Goal: Task Accomplishment & Management: Use online tool/utility

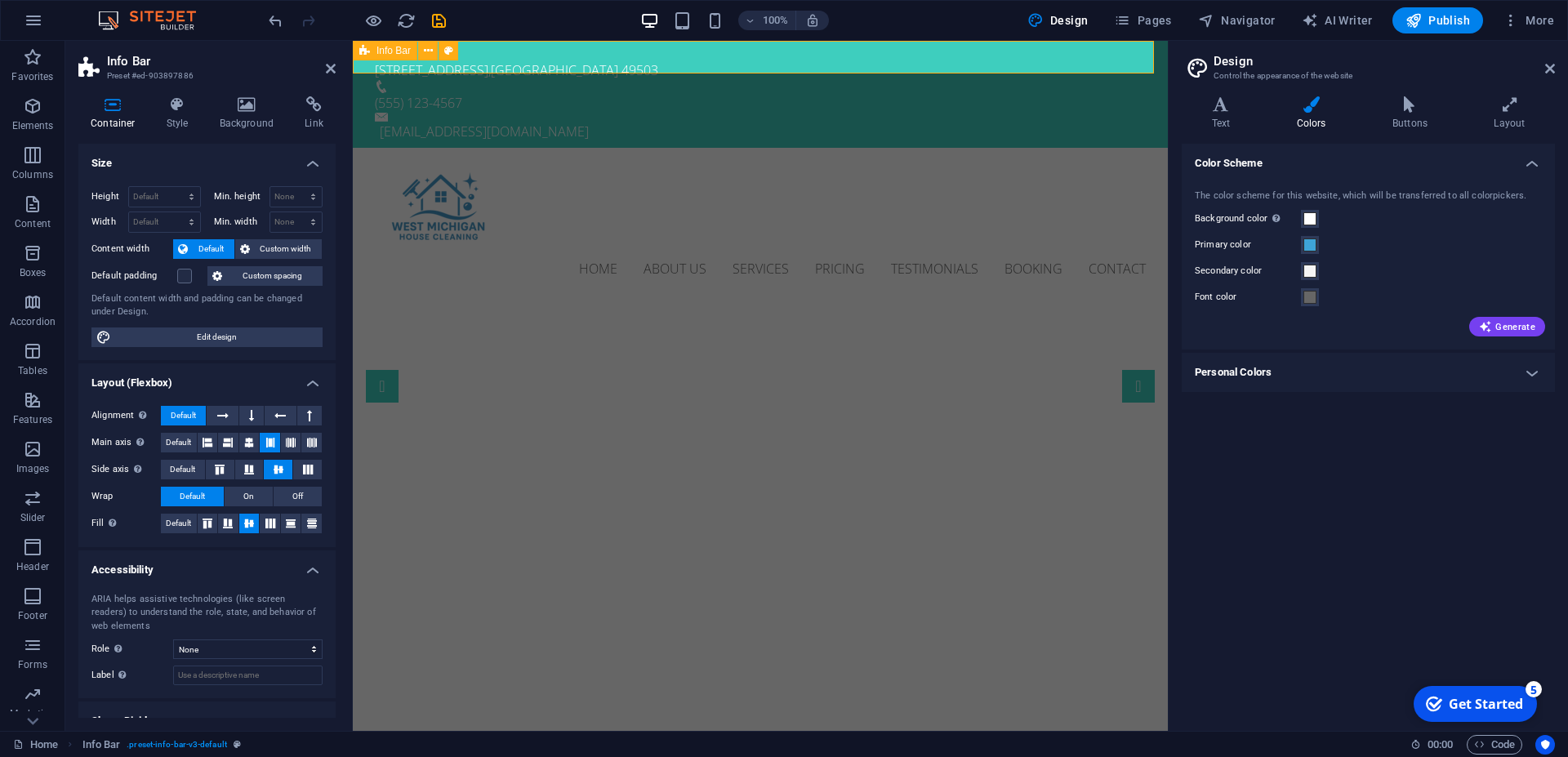
click at [641, 62] on div "[STREET_ADDRESS] (555) 123-4567 [EMAIL_ADDRESS][DOMAIN_NAME]" at bounding box center [760, 95] width 815 height 107
click at [173, 112] on icon at bounding box center [178, 104] width 47 height 16
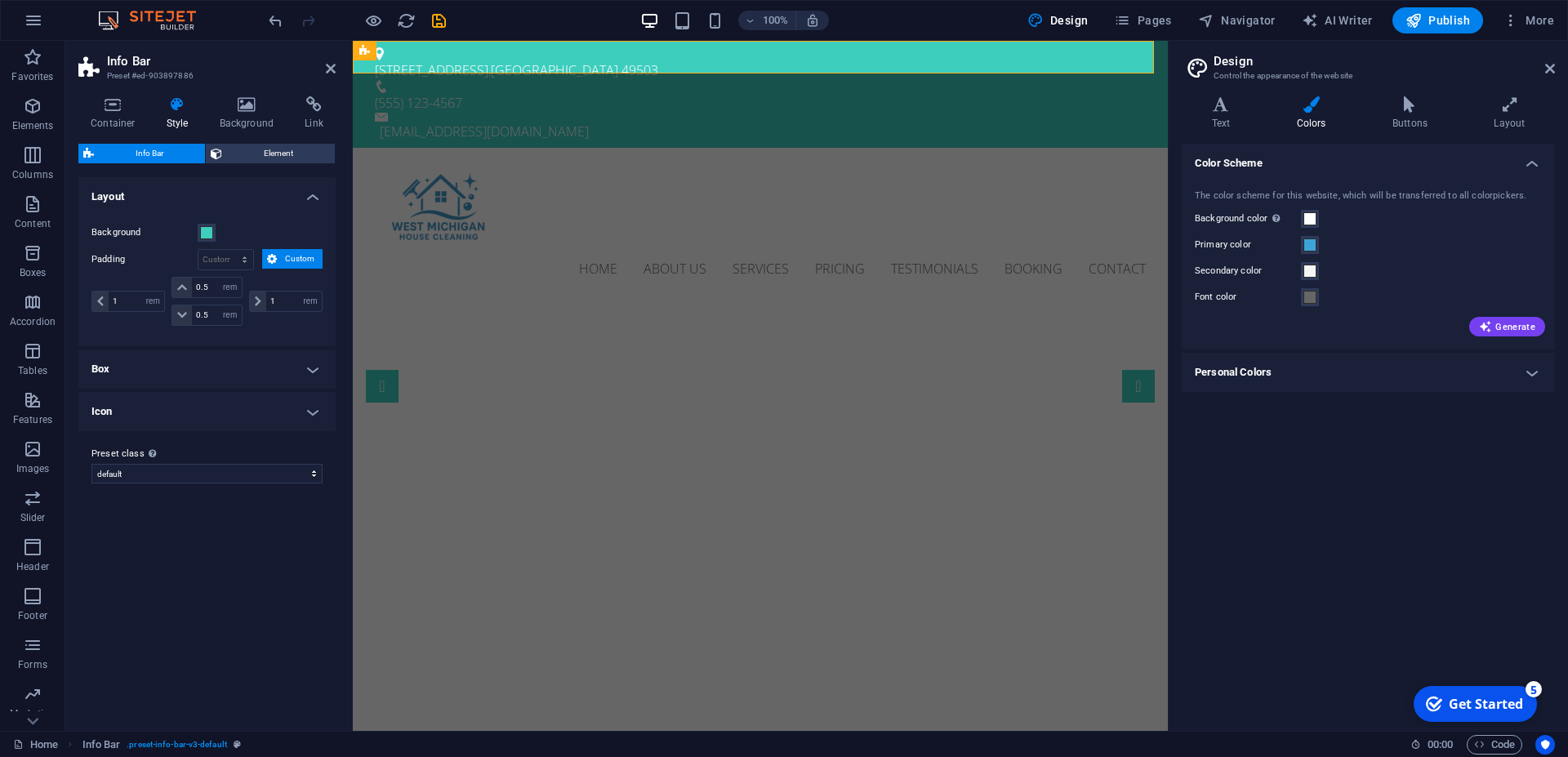
click at [196, 229] on label "Background" at bounding box center [144, 233] width 106 height 20
click at [198, 229] on button "Background" at bounding box center [206, 233] width 18 height 18
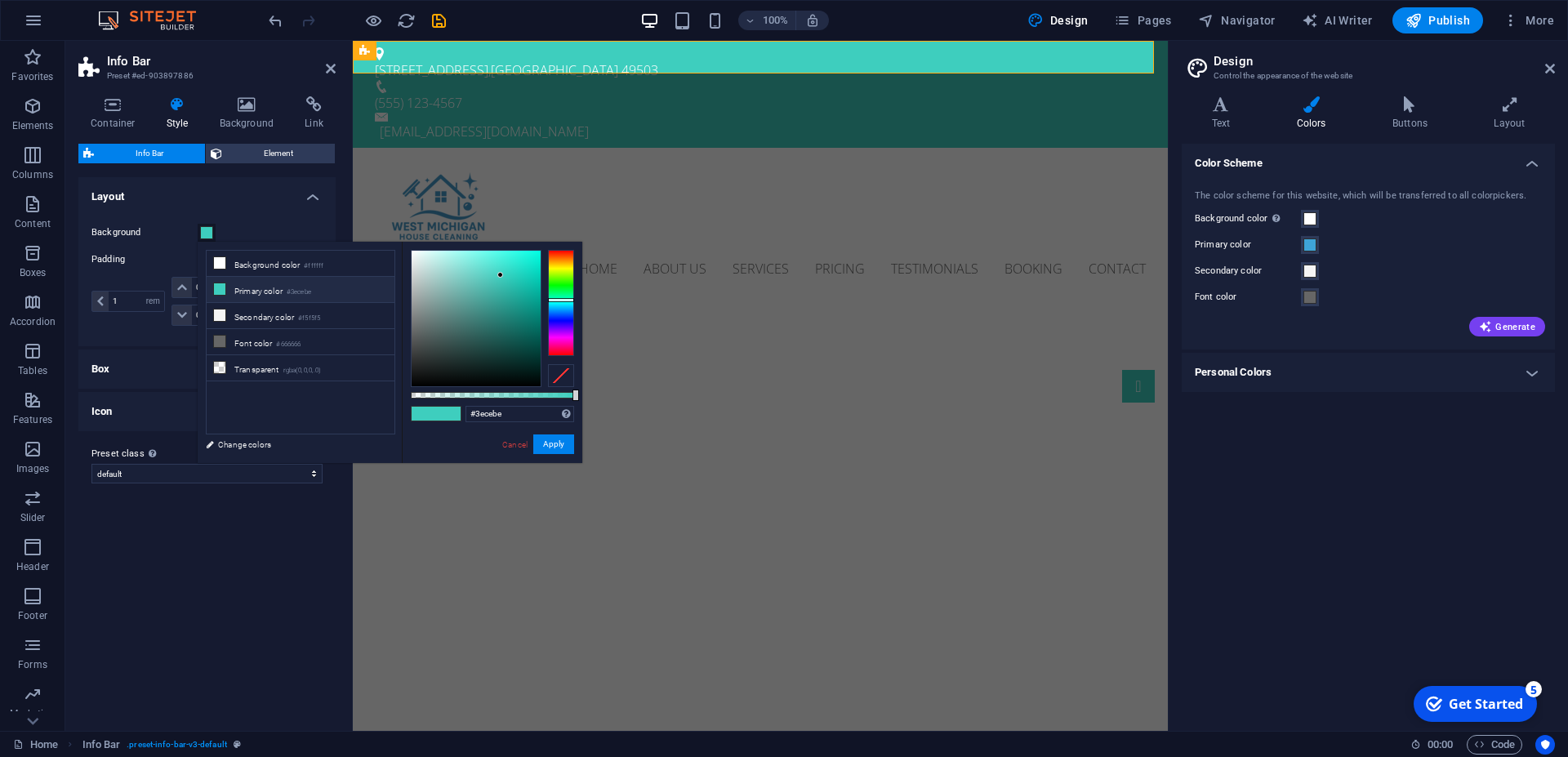
type input "#3e89ce"
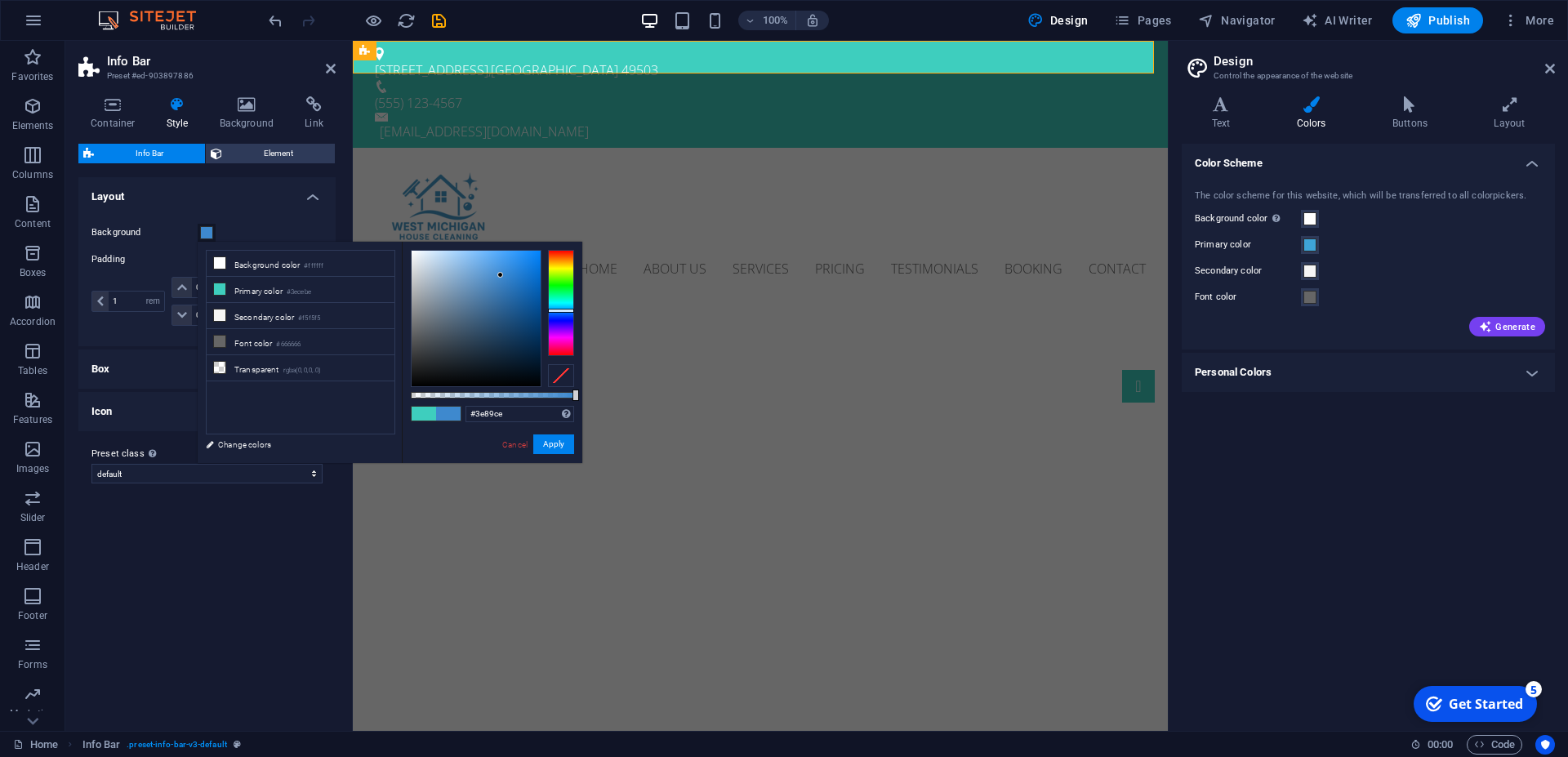
click at [560, 310] on div at bounding box center [561, 302] width 26 height 106
click at [557, 441] on button "Apply" at bounding box center [554, 444] width 41 height 20
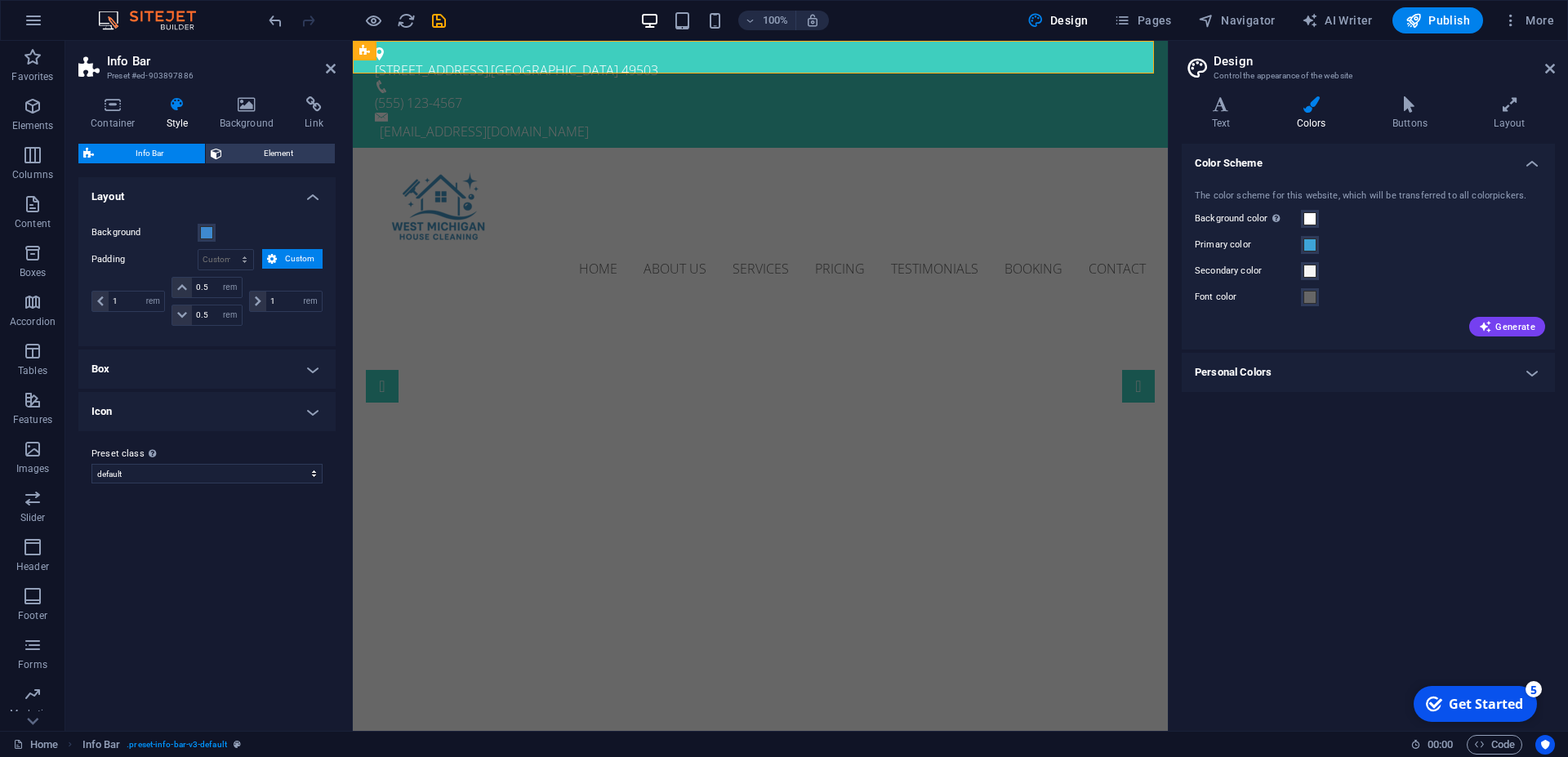
click at [300, 575] on div "Variants Default Layout Background Padding px rem % vh vw Custom Custom 1 px re…" at bounding box center [207, 447] width 257 height 540
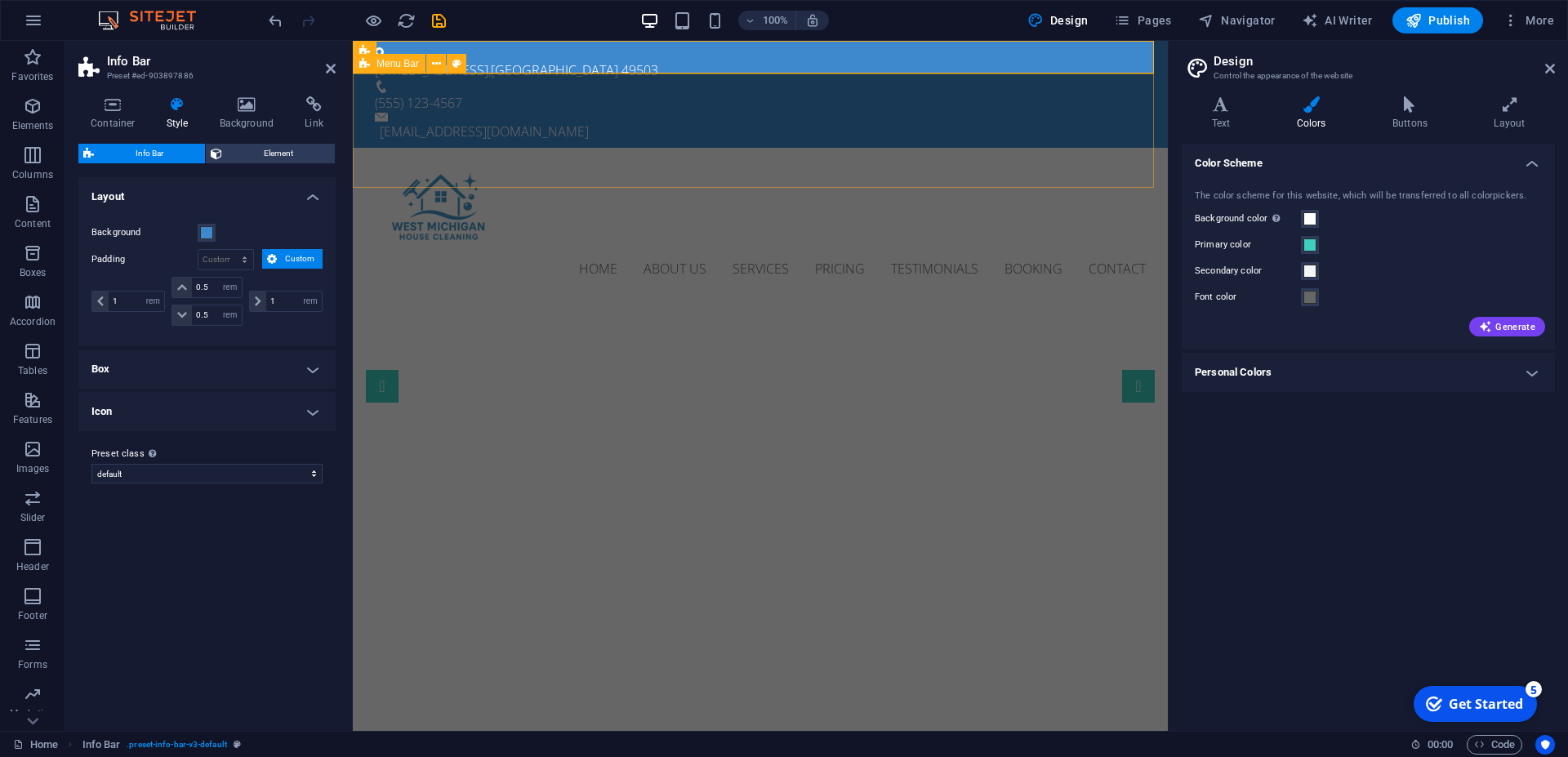
click at [765, 155] on div "Home About us Services Pricing Testimonials Booking Contact" at bounding box center [760, 225] width 815 height 154
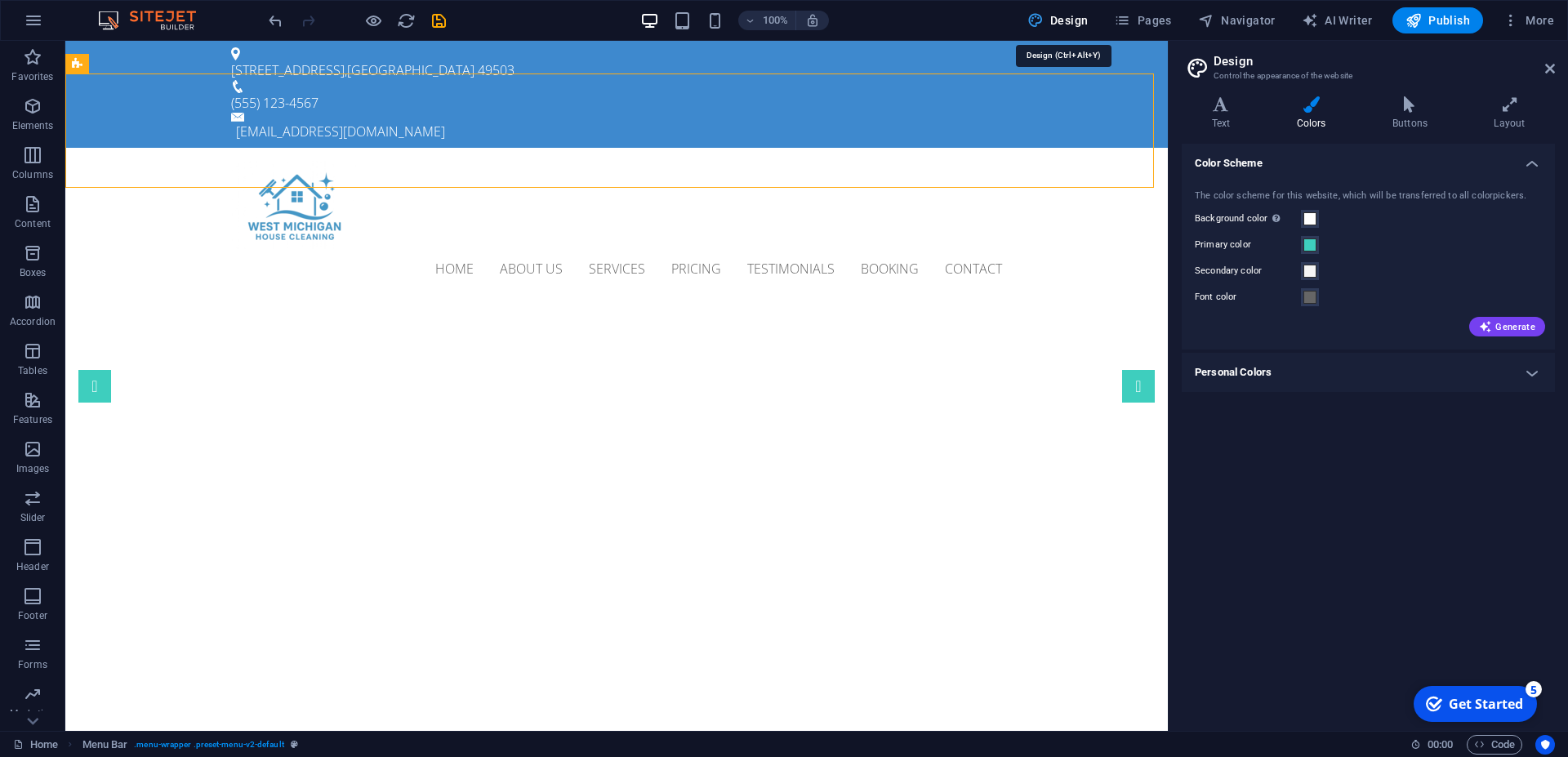
click at [1057, 27] on span "Design" at bounding box center [1057, 20] width 61 height 16
click at [1244, 111] on icon at bounding box center [1221, 104] width 79 height 16
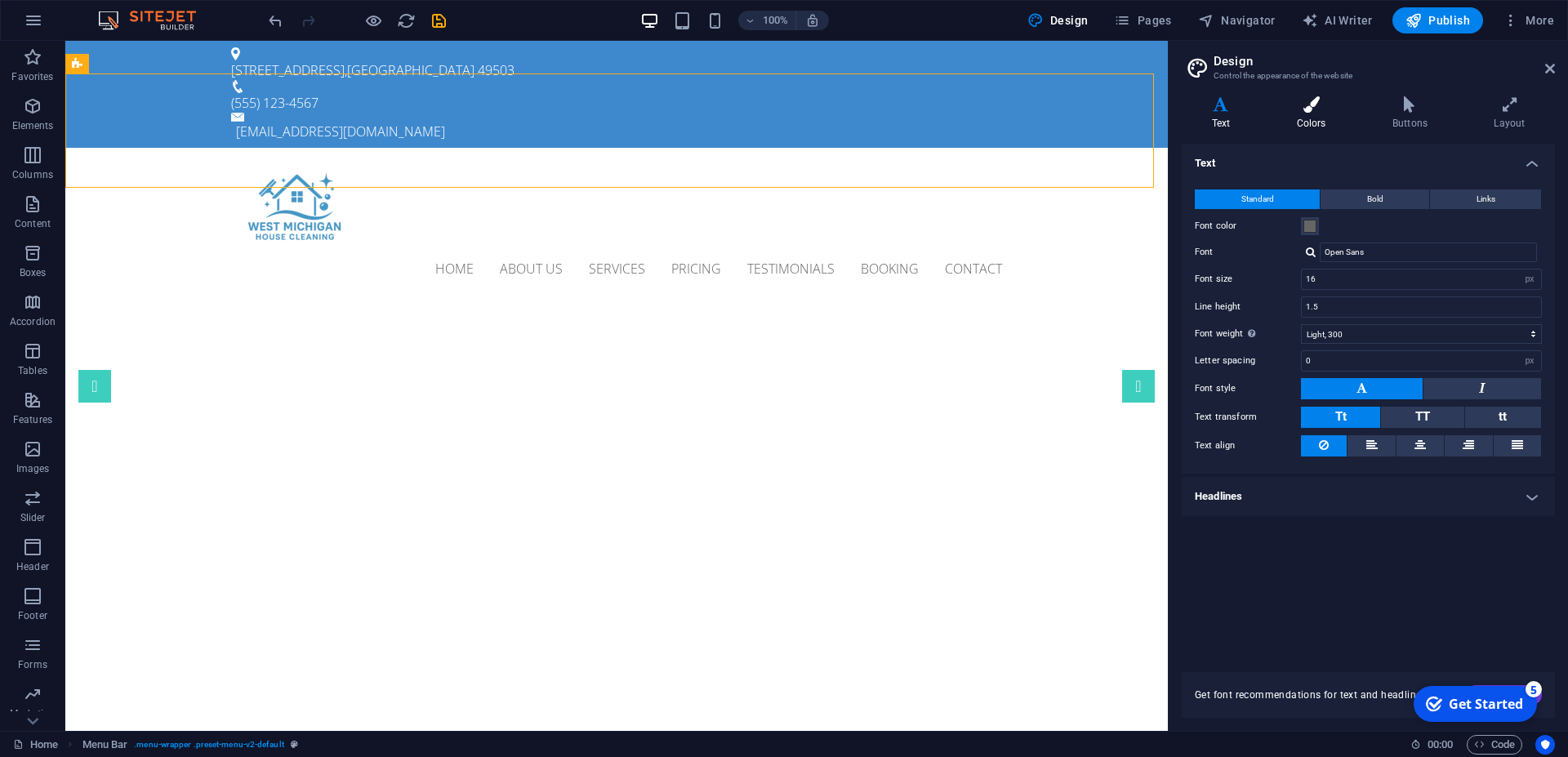
click at [1322, 118] on h4 "Colors" at bounding box center [1314, 114] width 96 height 35
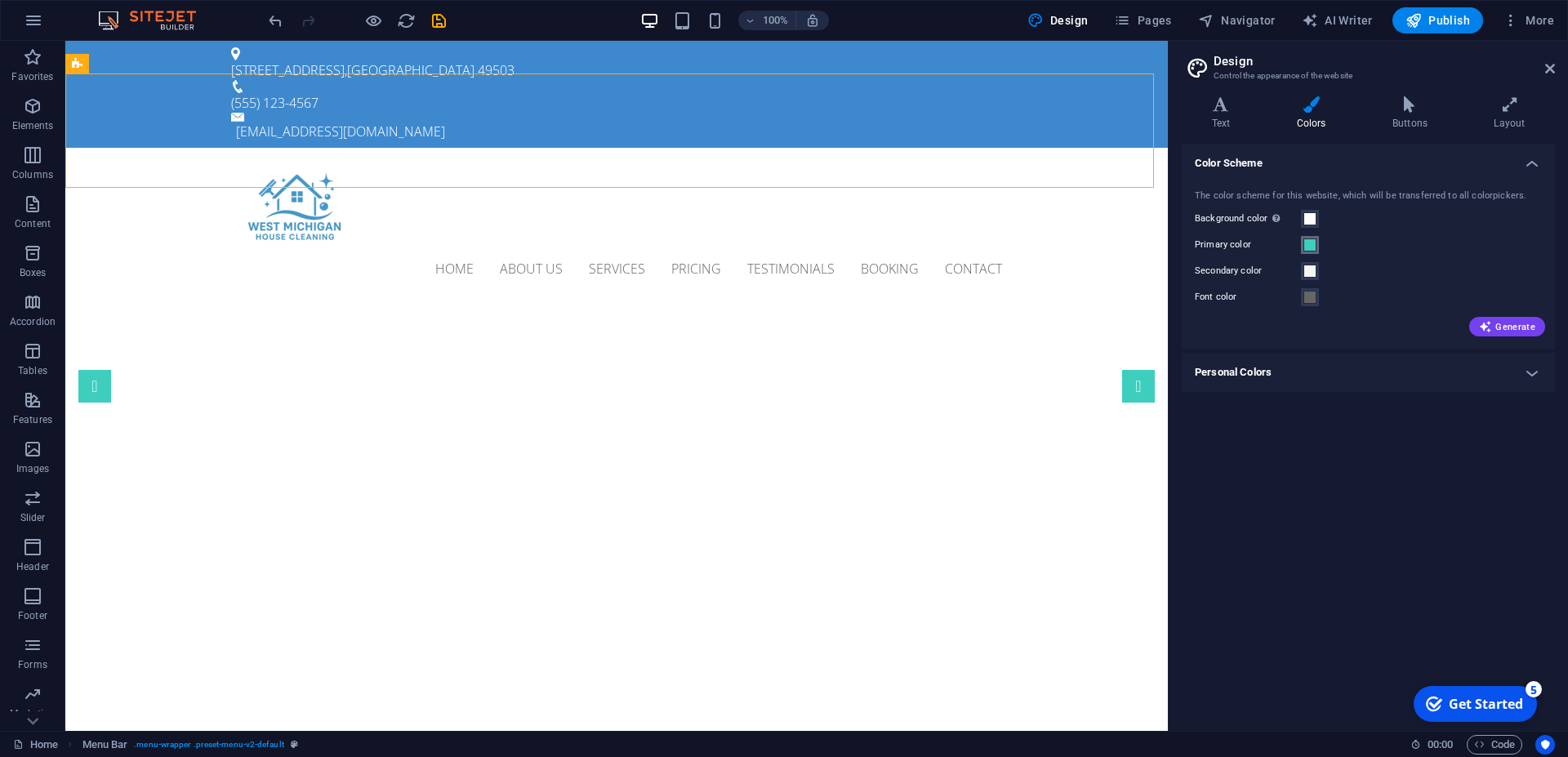
click at [1304, 250] on span at bounding box center [1310, 245] width 13 height 13
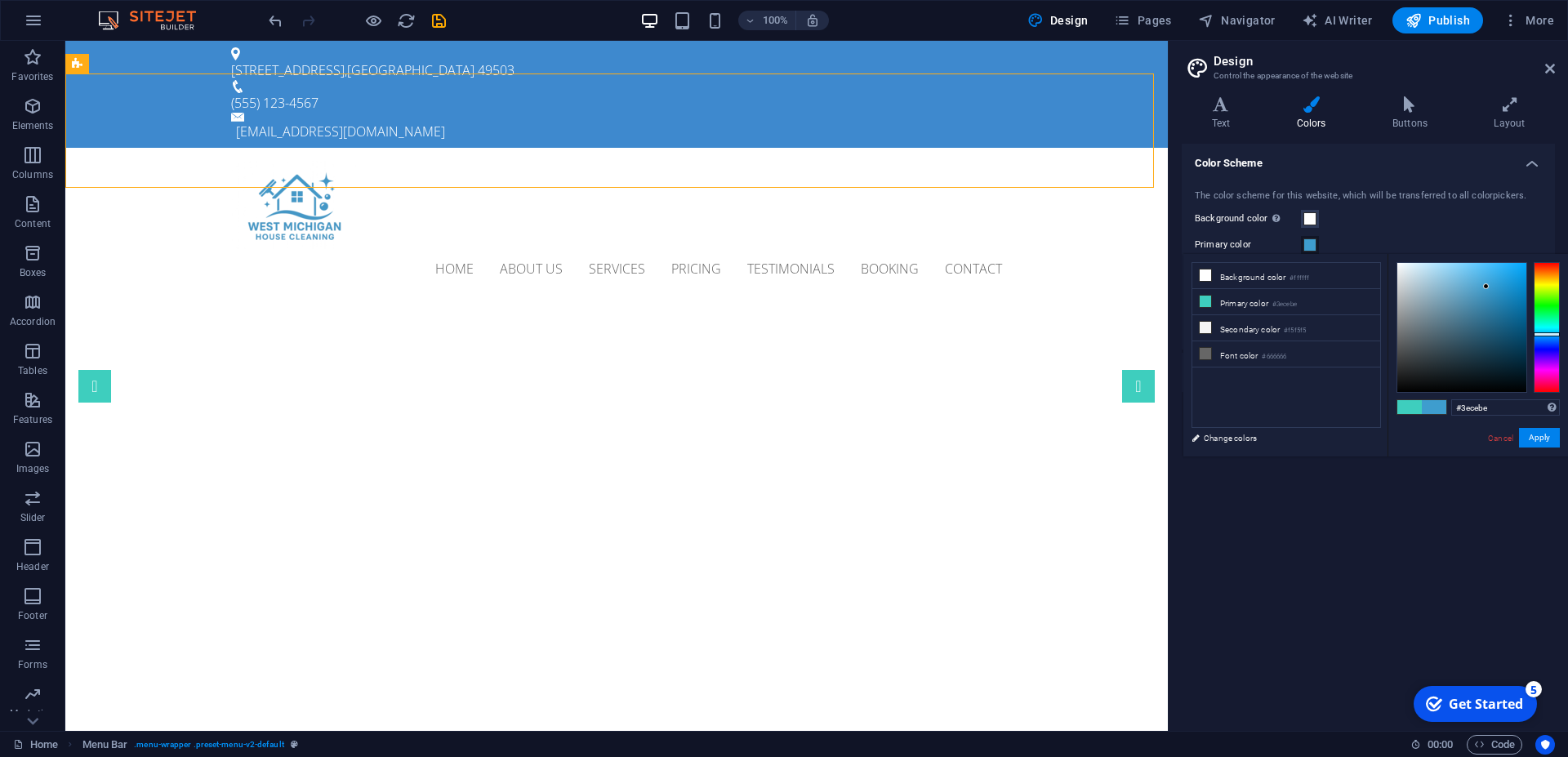
type input "#3e9dce"
click at [1541, 334] on div at bounding box center [1546, 326] width 26 height 130
click at [1539, 433] on button "Apply" at bounding box center [1539, 437] width 41 height 20
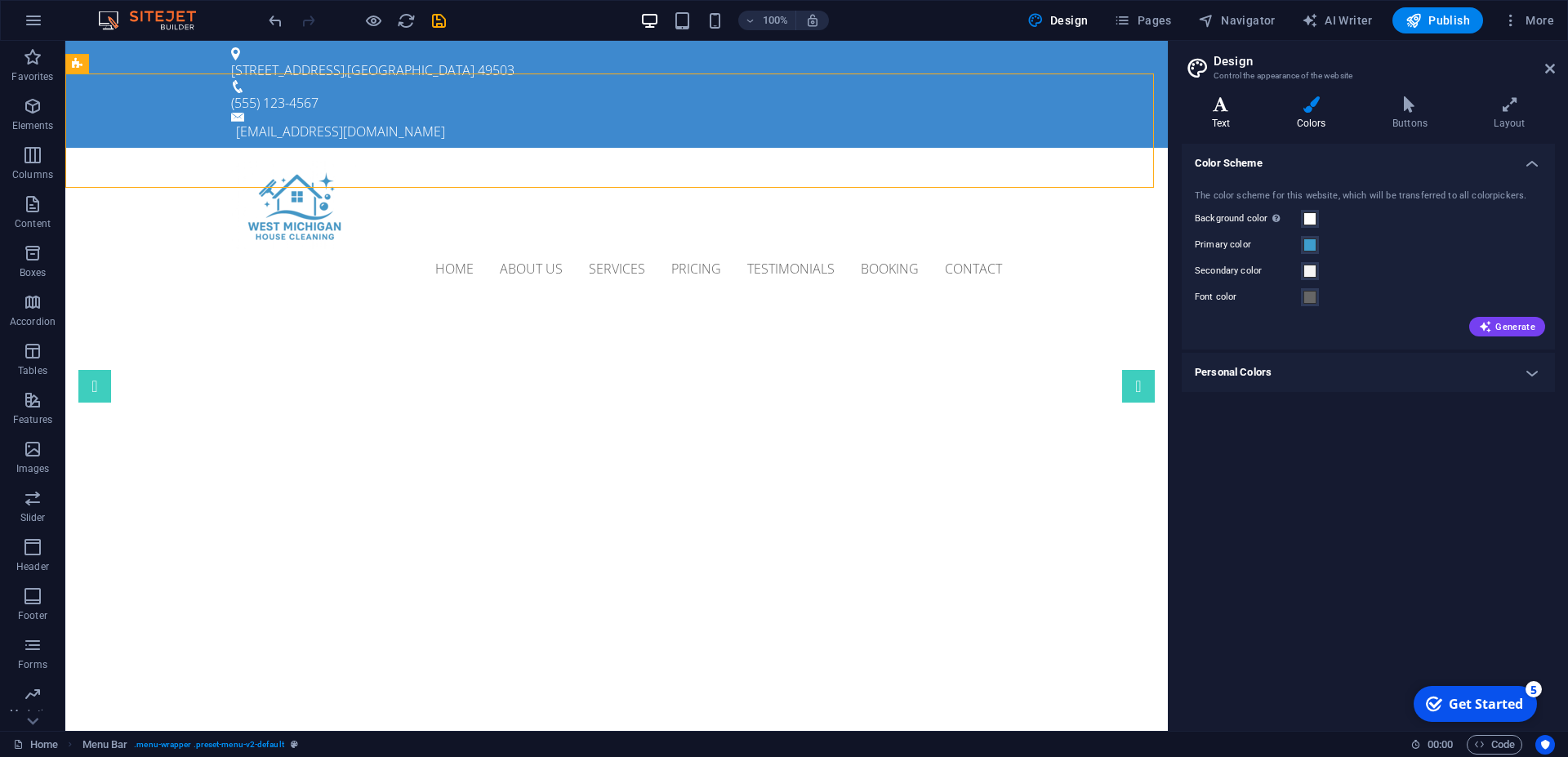
click at [1233, 117] on h4 "Text" at bounding box center [1224, 114] width 85 height 35
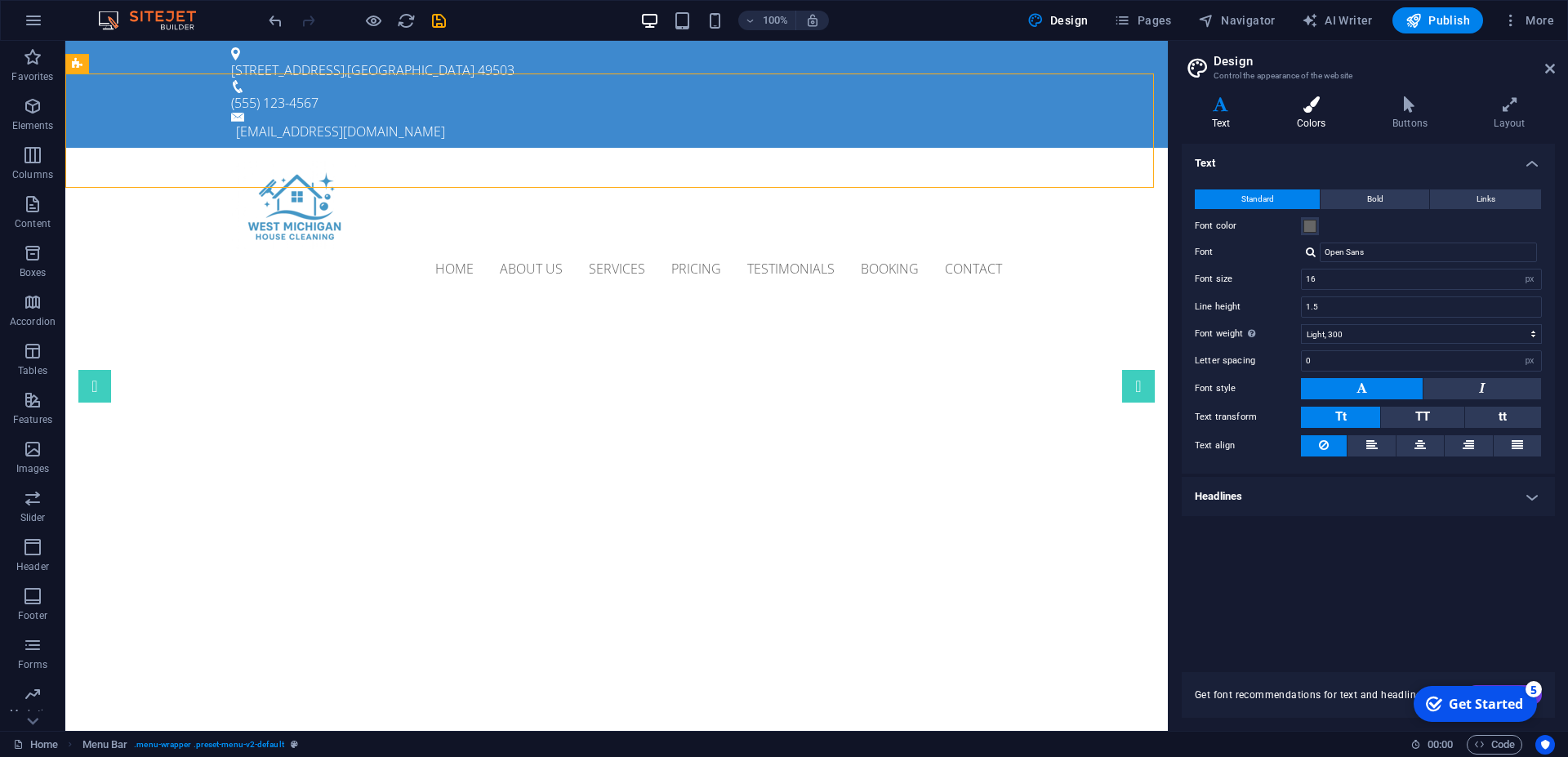
click at [1288, 118] on h4 "Colors" at bounding box center [1314, 114] width 96 height 35
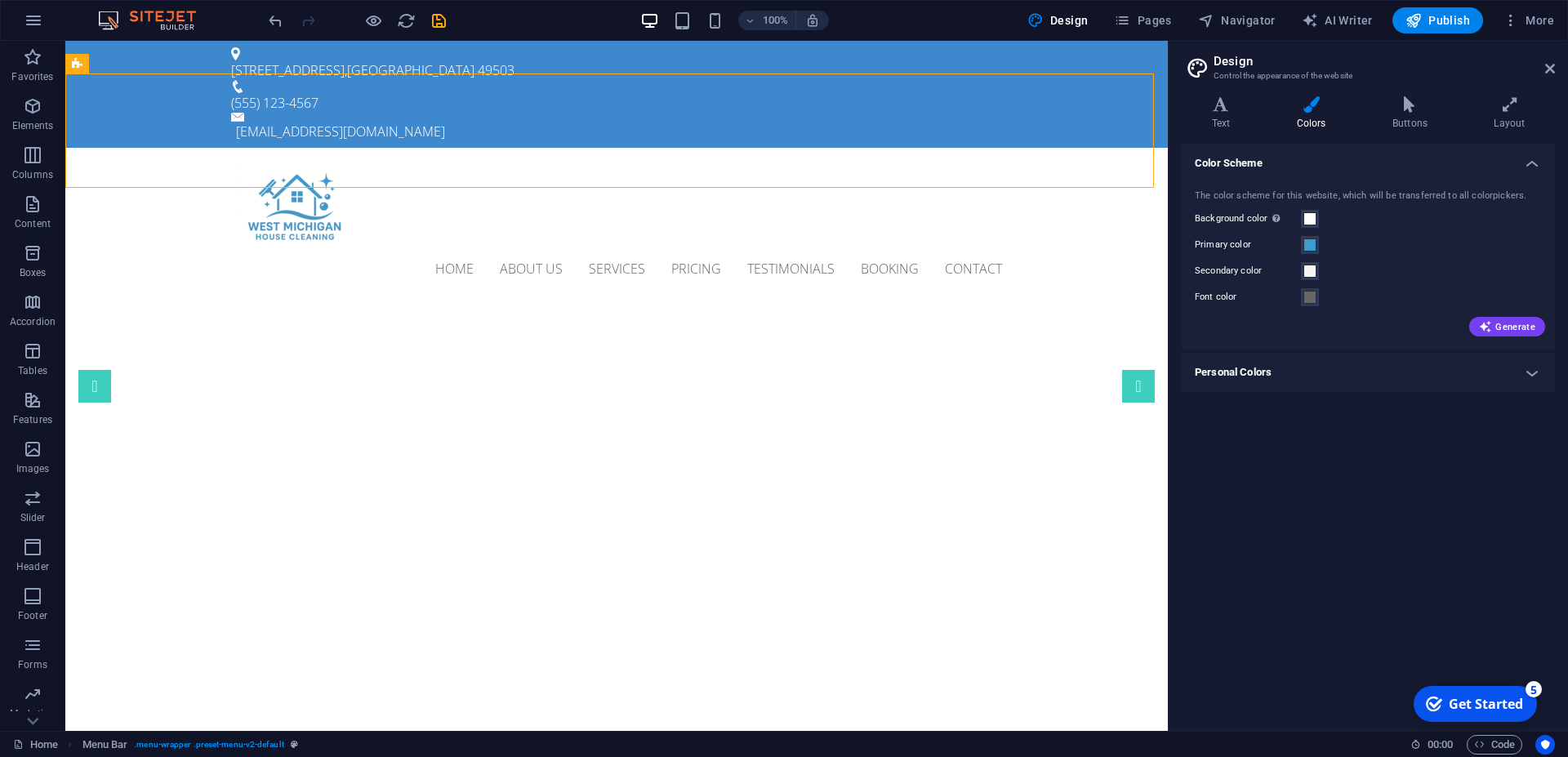
click at [1481, 375] on h4 "Personal Colors" at bounding box center [1368, 372] width 373 height 39
click at [1483, 375] on h4 "Personal Colors" at bounding box center [1368, 367] width 373 height 29
click at [1224, 109] on icon at bounding box center [1221, 104] width 79 height 16
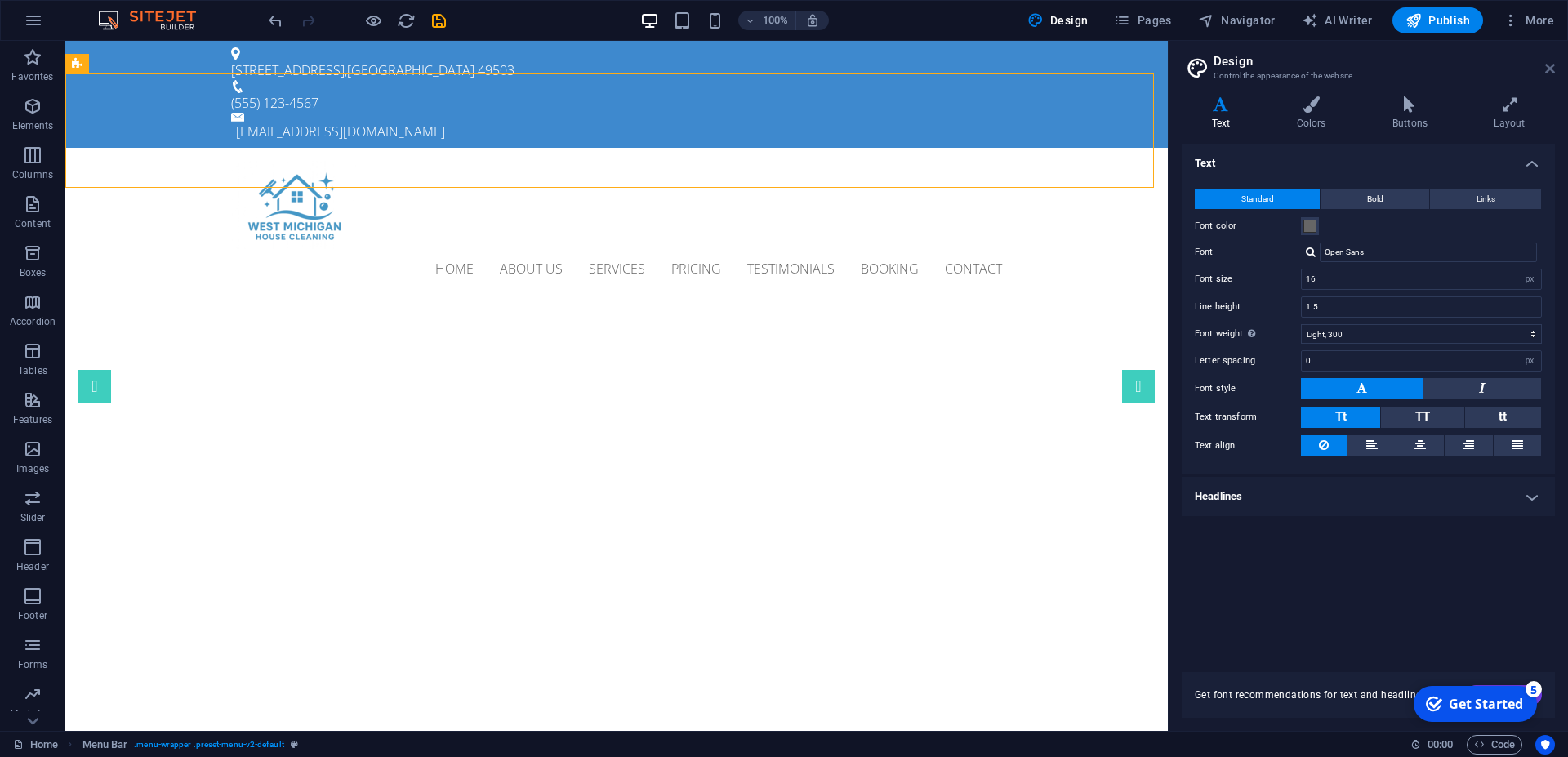
click at [1548, 67] on icon at bounding box center [1549, 68] width 9 height 13
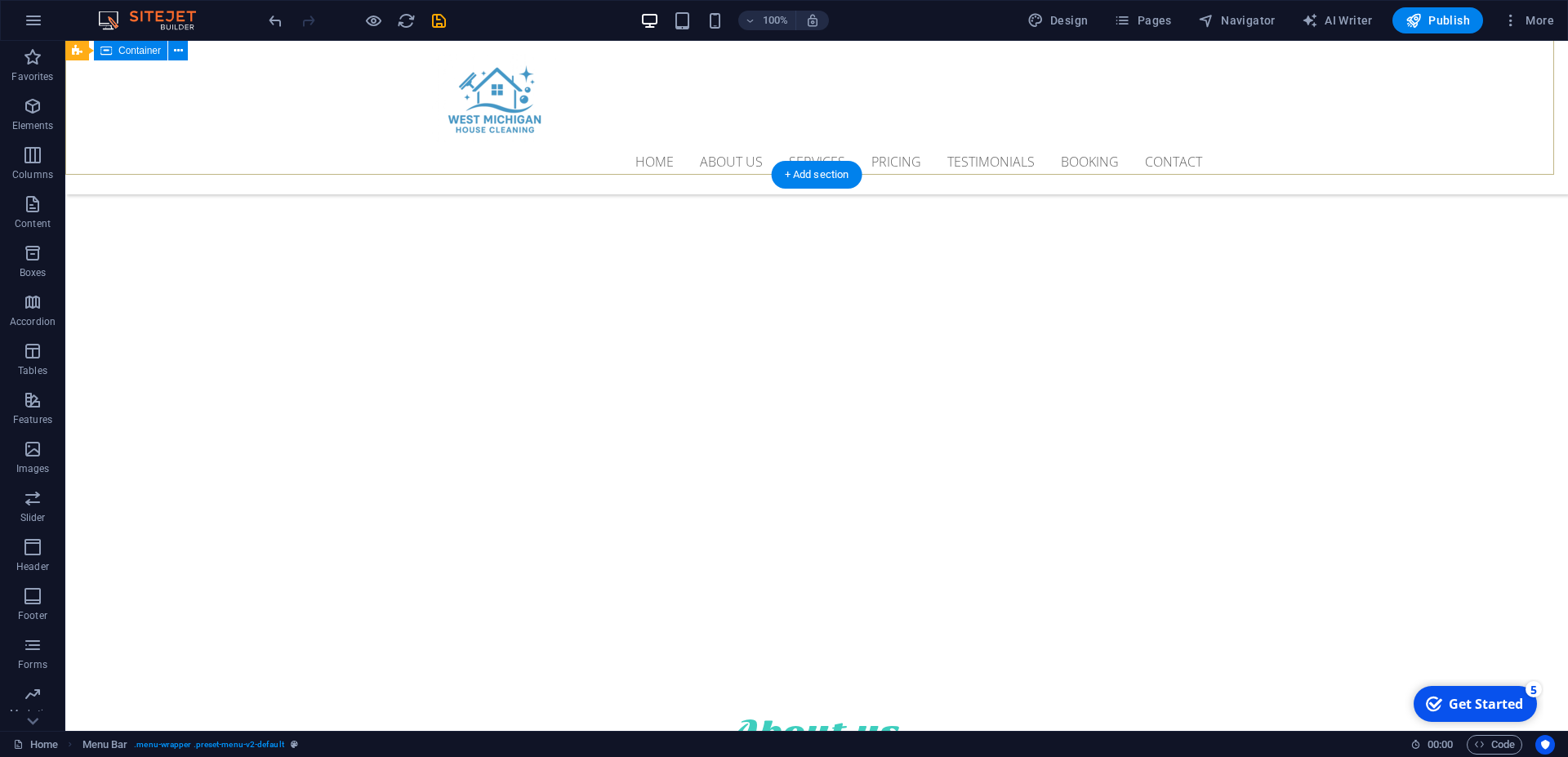
scroll to position [500, 0]
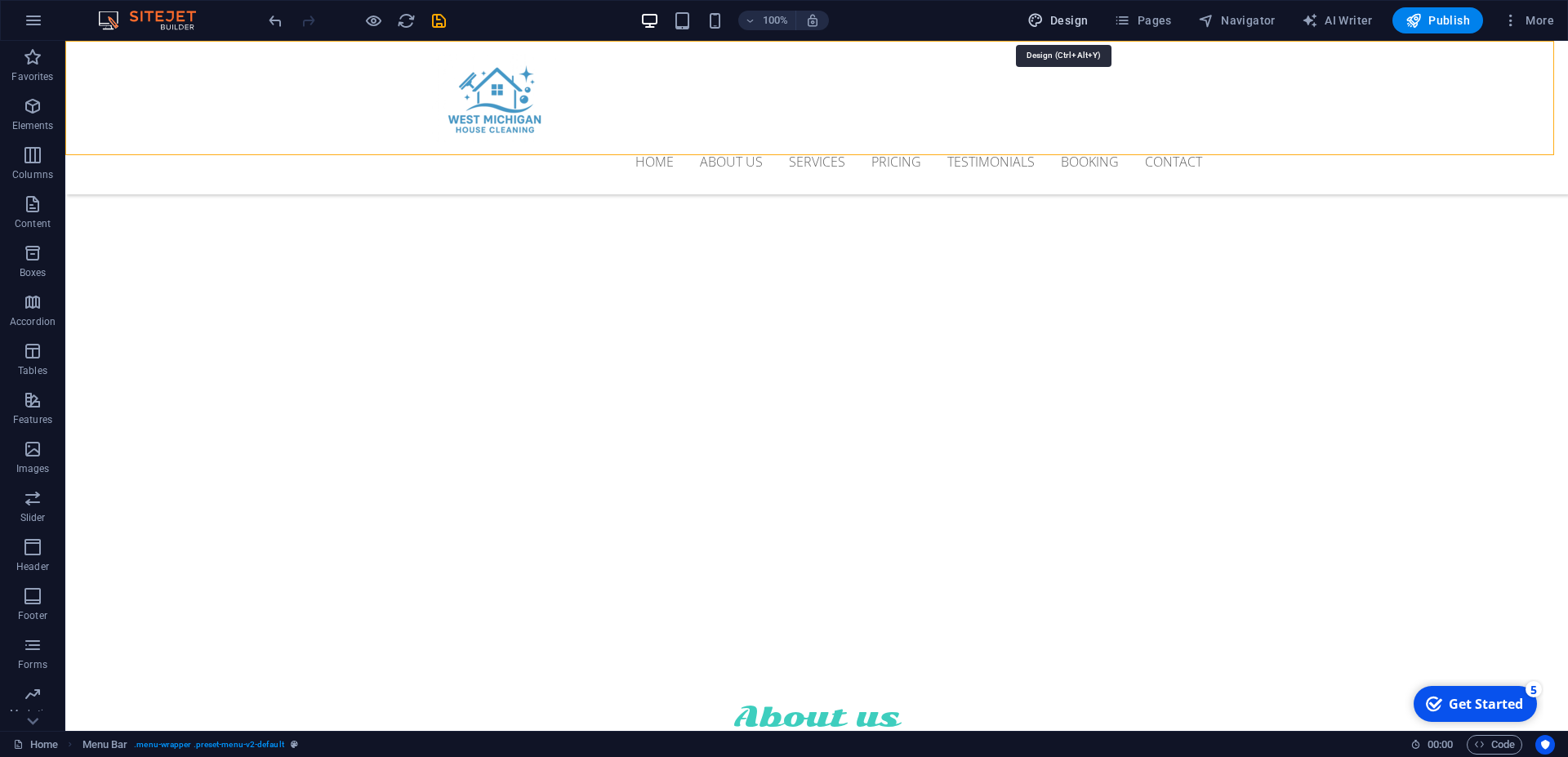
click at [1052, 16] on span "Design" at bounding box center [1057, 20] width 61 height 16
select select "px"
select select "300"
select select "px"
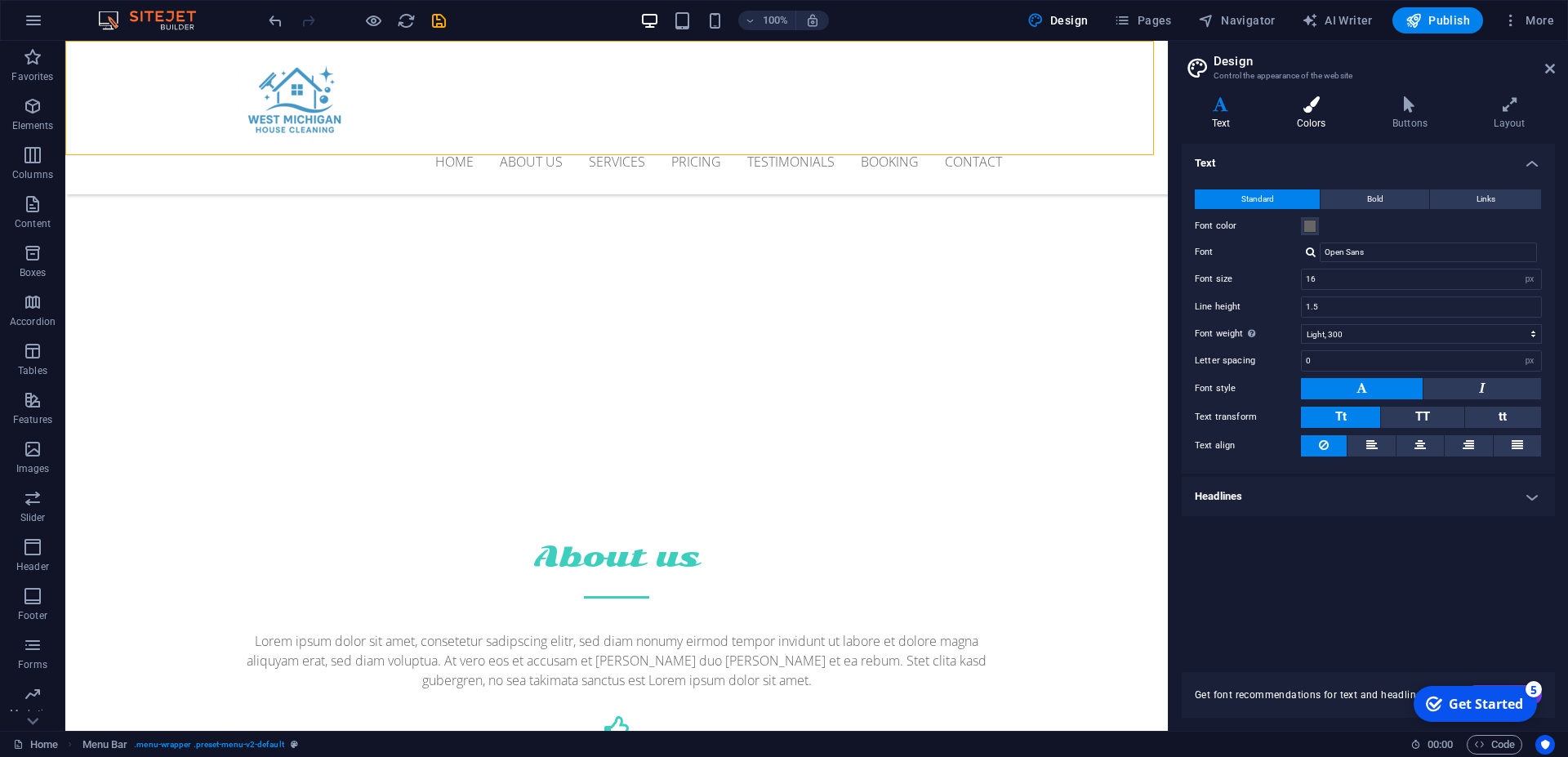
click at [1319, 129] on h4 "Colors" at bounding box center [1314, 114] width 96 height 35
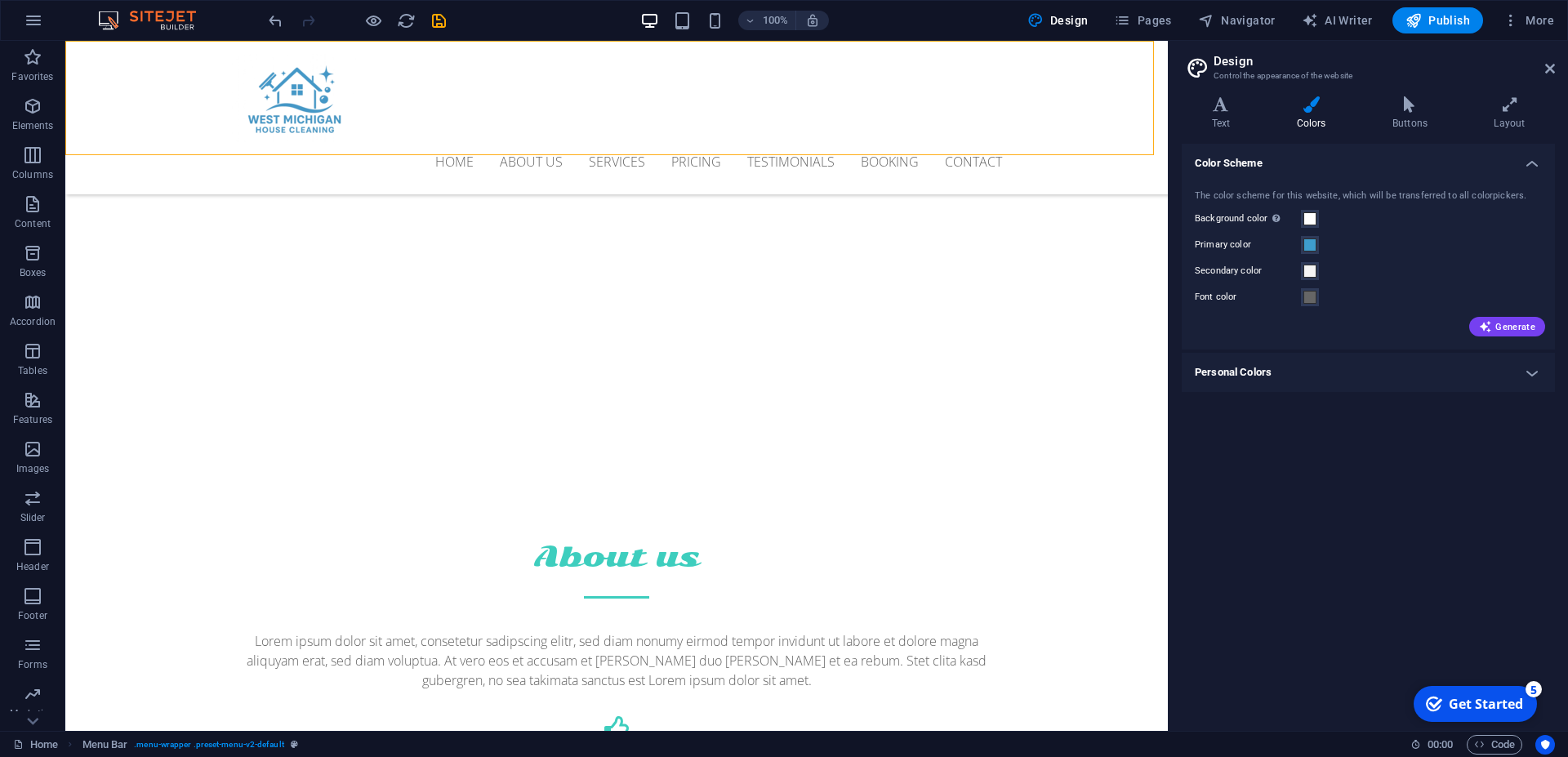
drag, startPoint x: 1278, startPoint y: 457, endPoint x: 1280, endPoint y: 430, distance: 27.1
click at [1278, 459] on div "Color Scheme The color scheme for this website, which will be transferred to al…" at bounding box center [1368, 431] width 373 height 574
click at [1430, 111] on icon at bounding box center [1409, 104] width 95 height 16
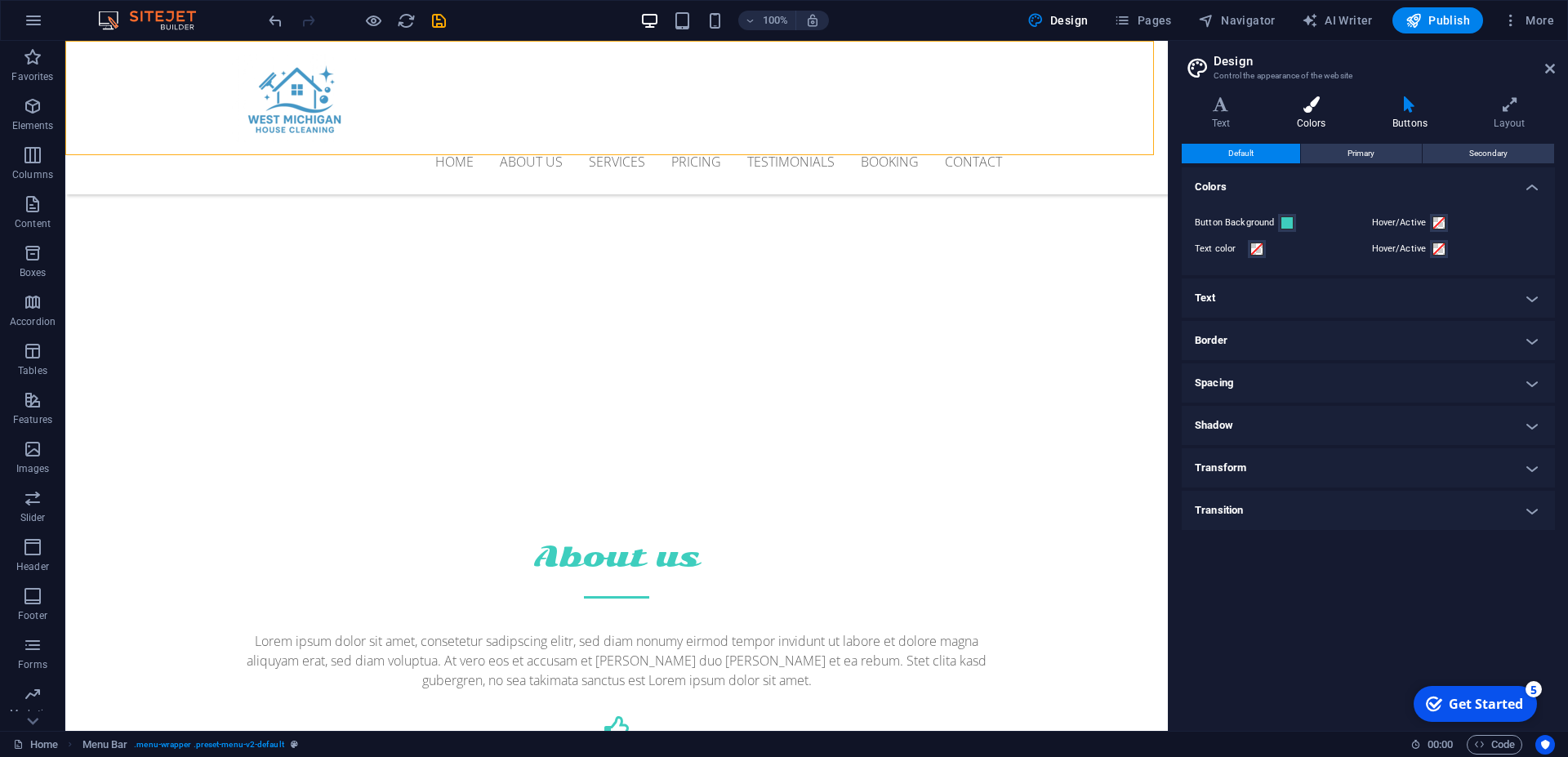
click at [1332, 99] on icon at bounding box center [1310, 104] width 89 height 16
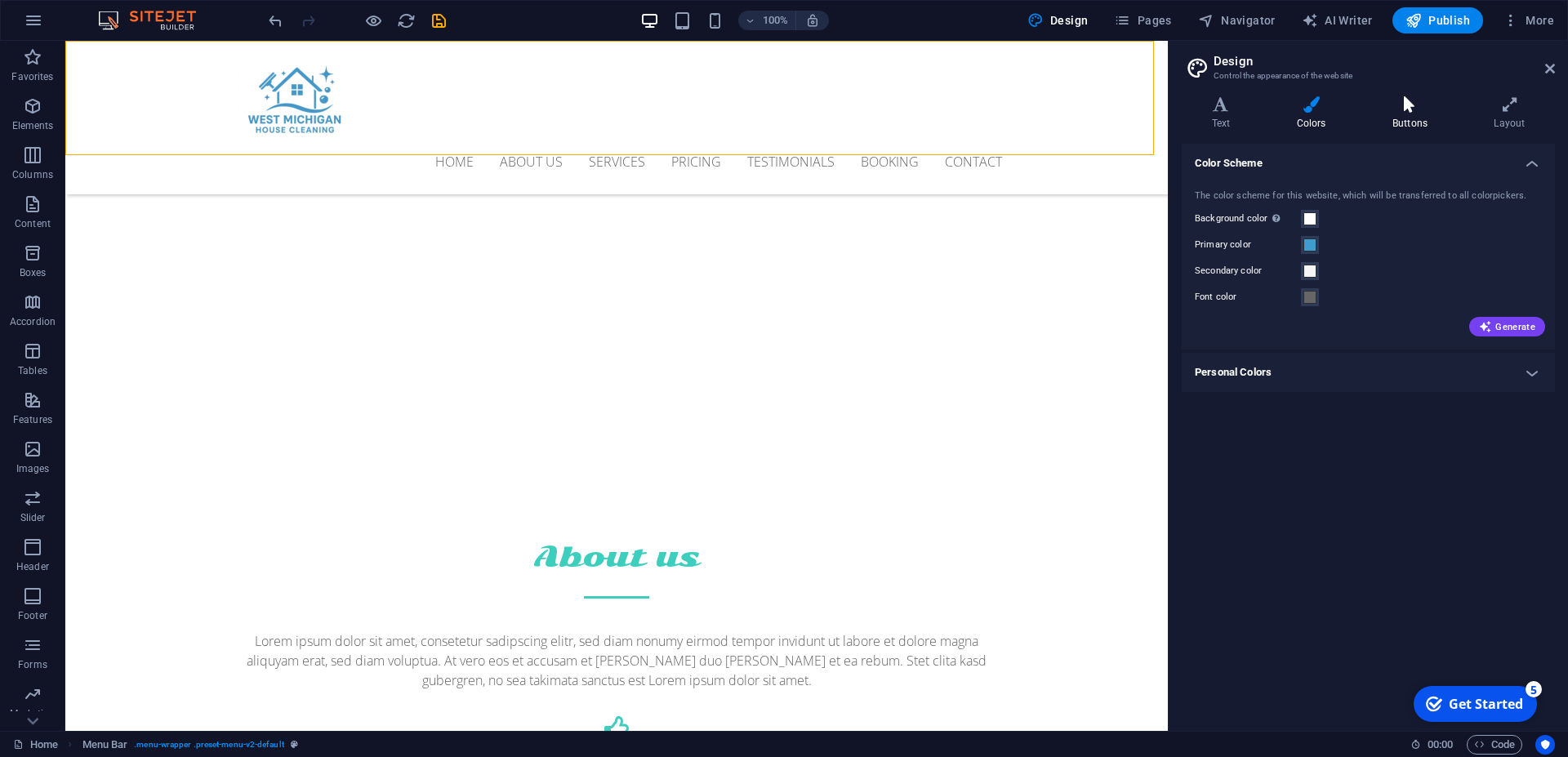
click at [1400, 114] on h4 "Buttons" at bounding box center [1412, 114] width 101 height 35
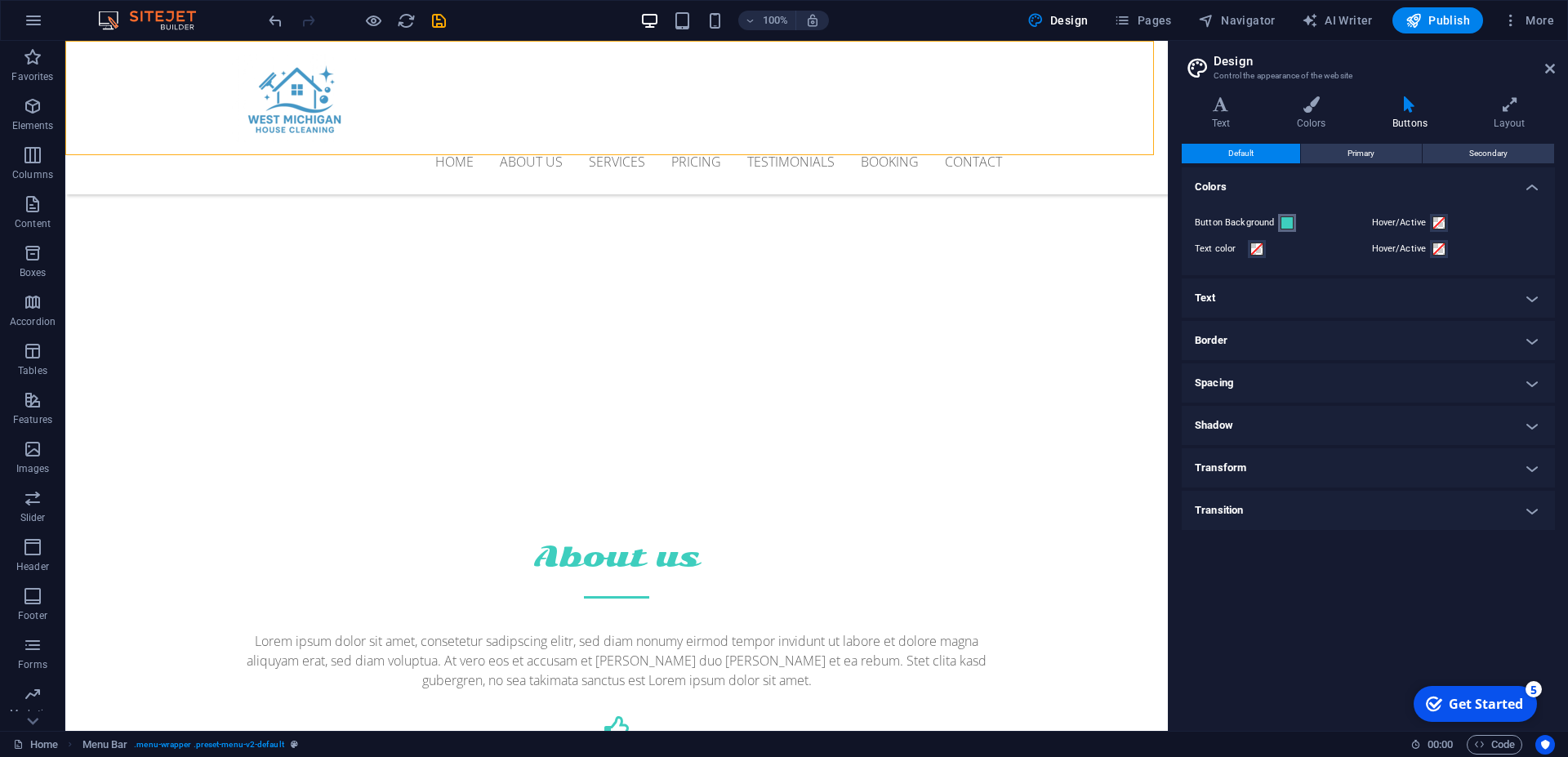
click at [1292, 227] on button "Button Background" at bounding box center [1287, 222] width 18 height 18
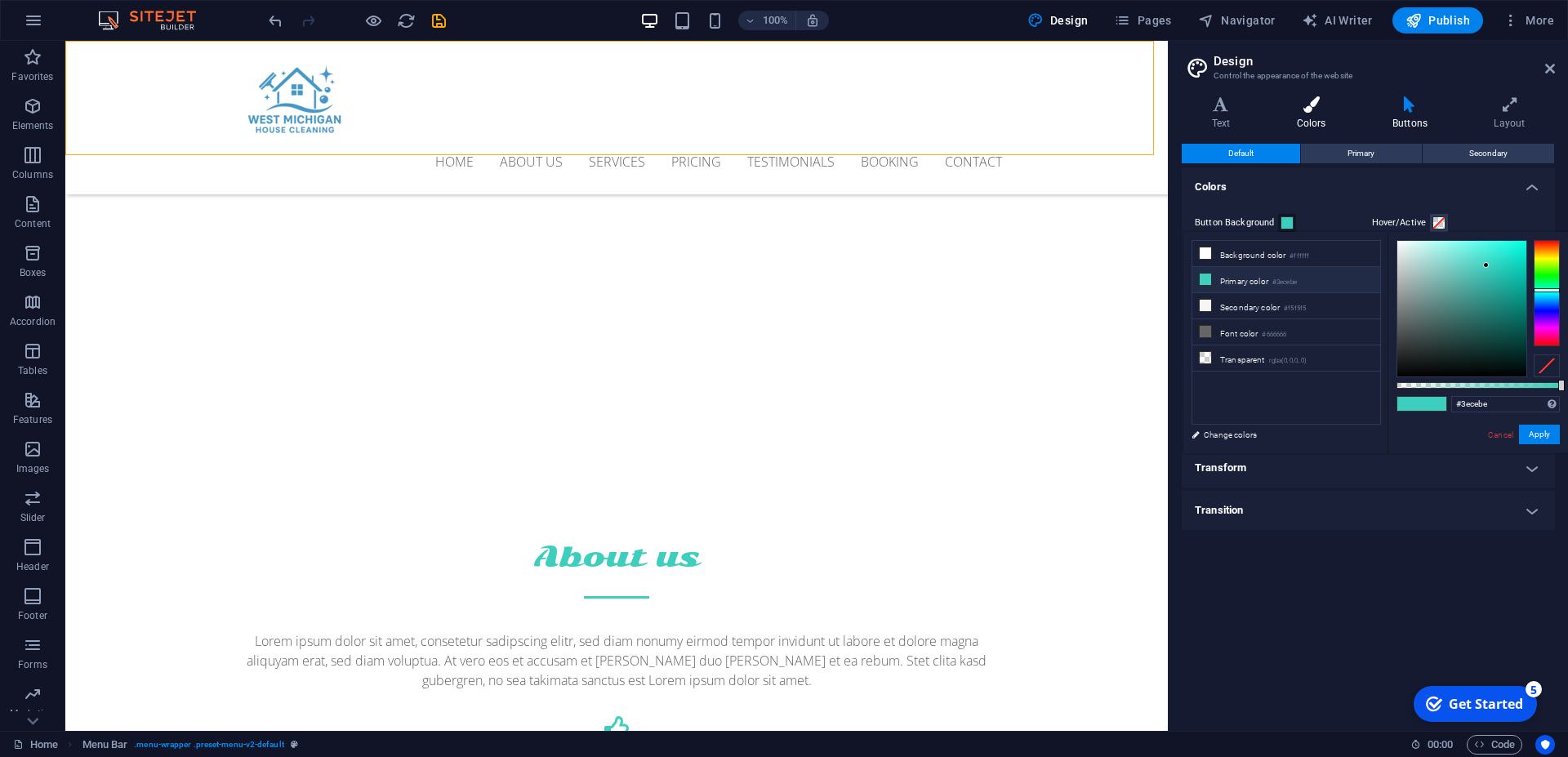
click at [1312, 99] on div "Variants Text Colors Buttons Layout Text Standard Bold Links Font color Font Op…" at bounding box center [1368, 407] width 400 height 647
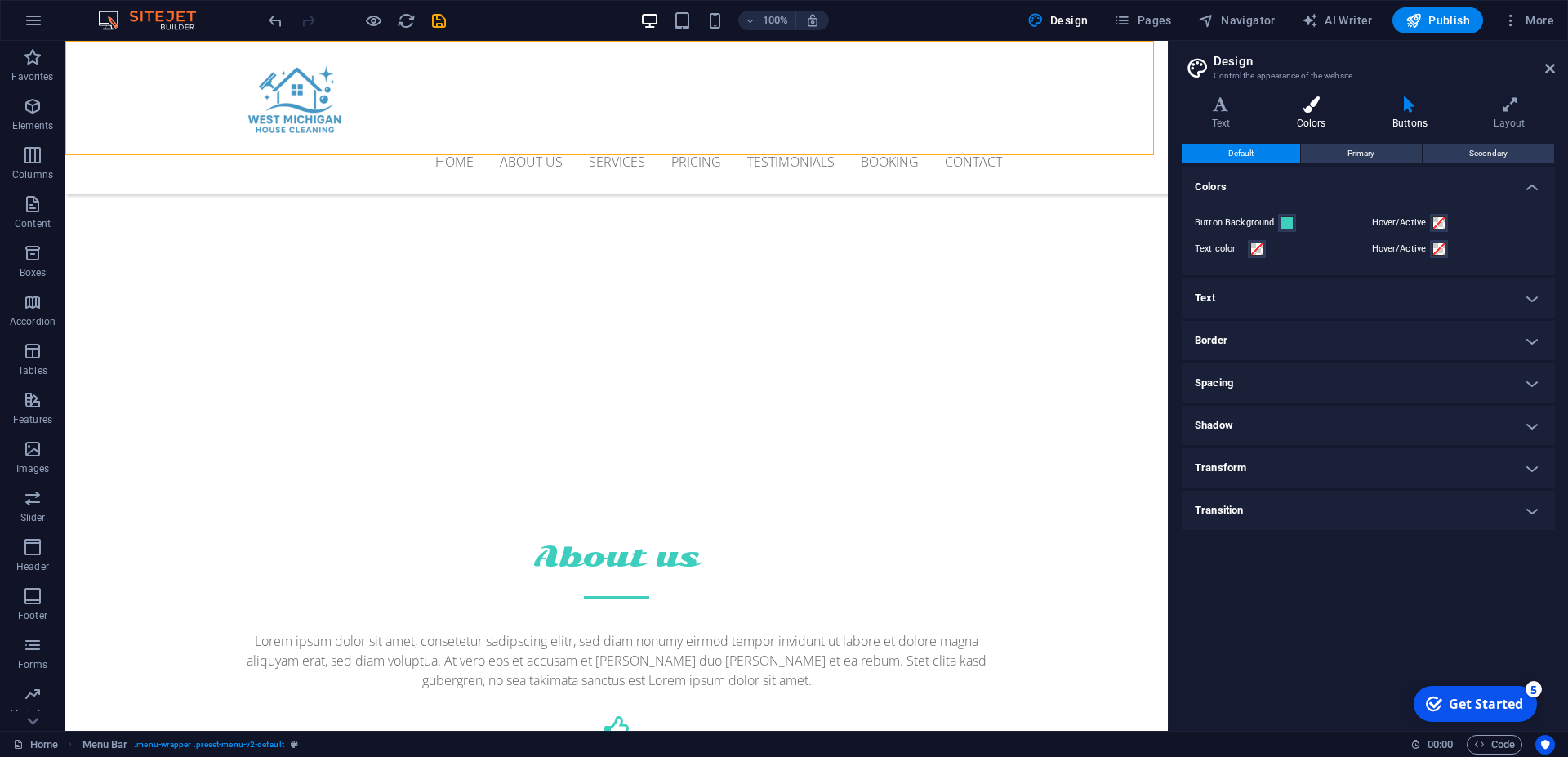
click at [1322, 104] on icon at bounding box center [1310, 104] width 89 height 16
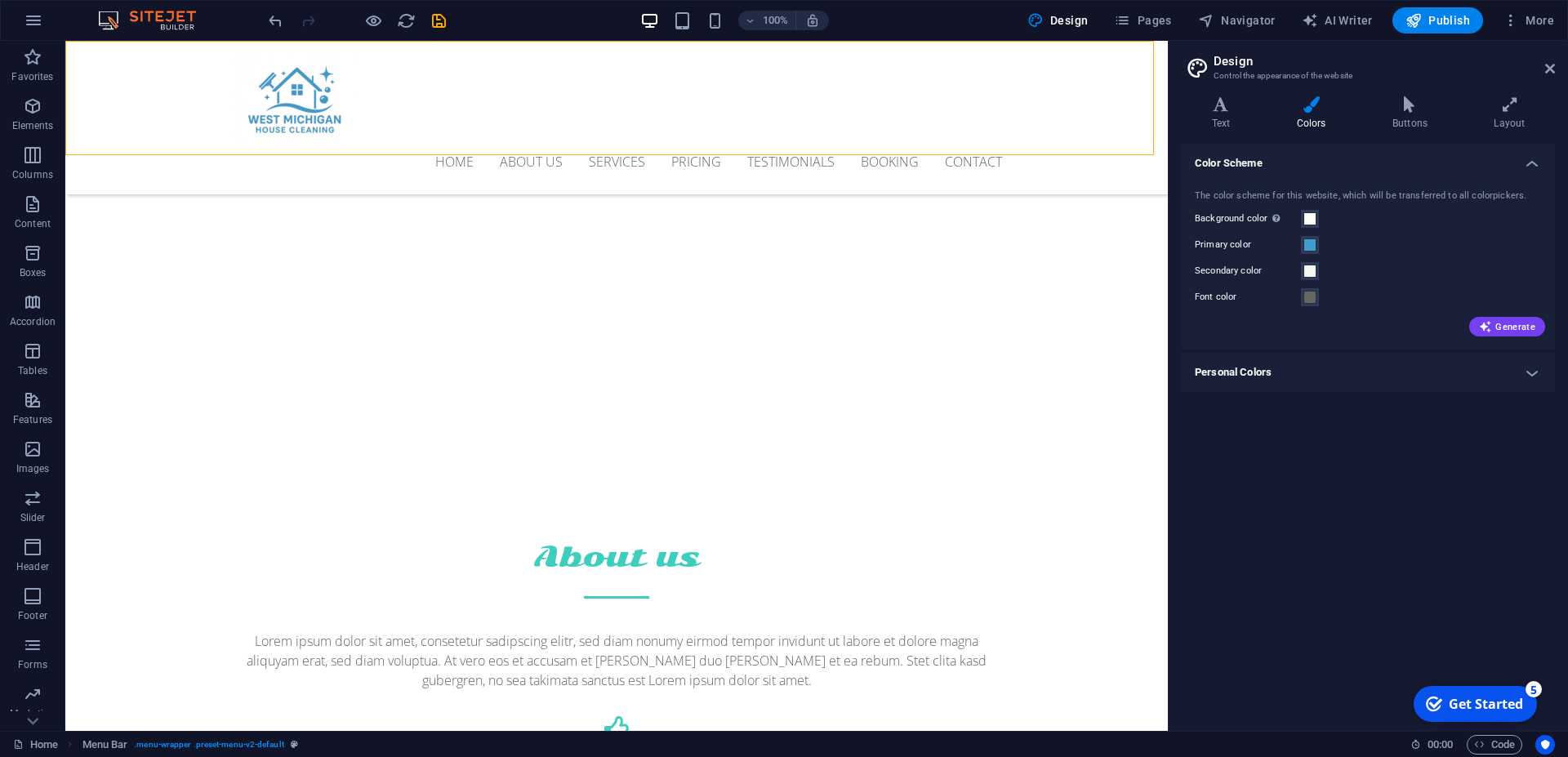
click at [1322, 104] on icon at bounding box center [1310, 104] width 89 height 16
click at [1254, 105] on icon at bounding box center [1221, 104] width 79 height 16
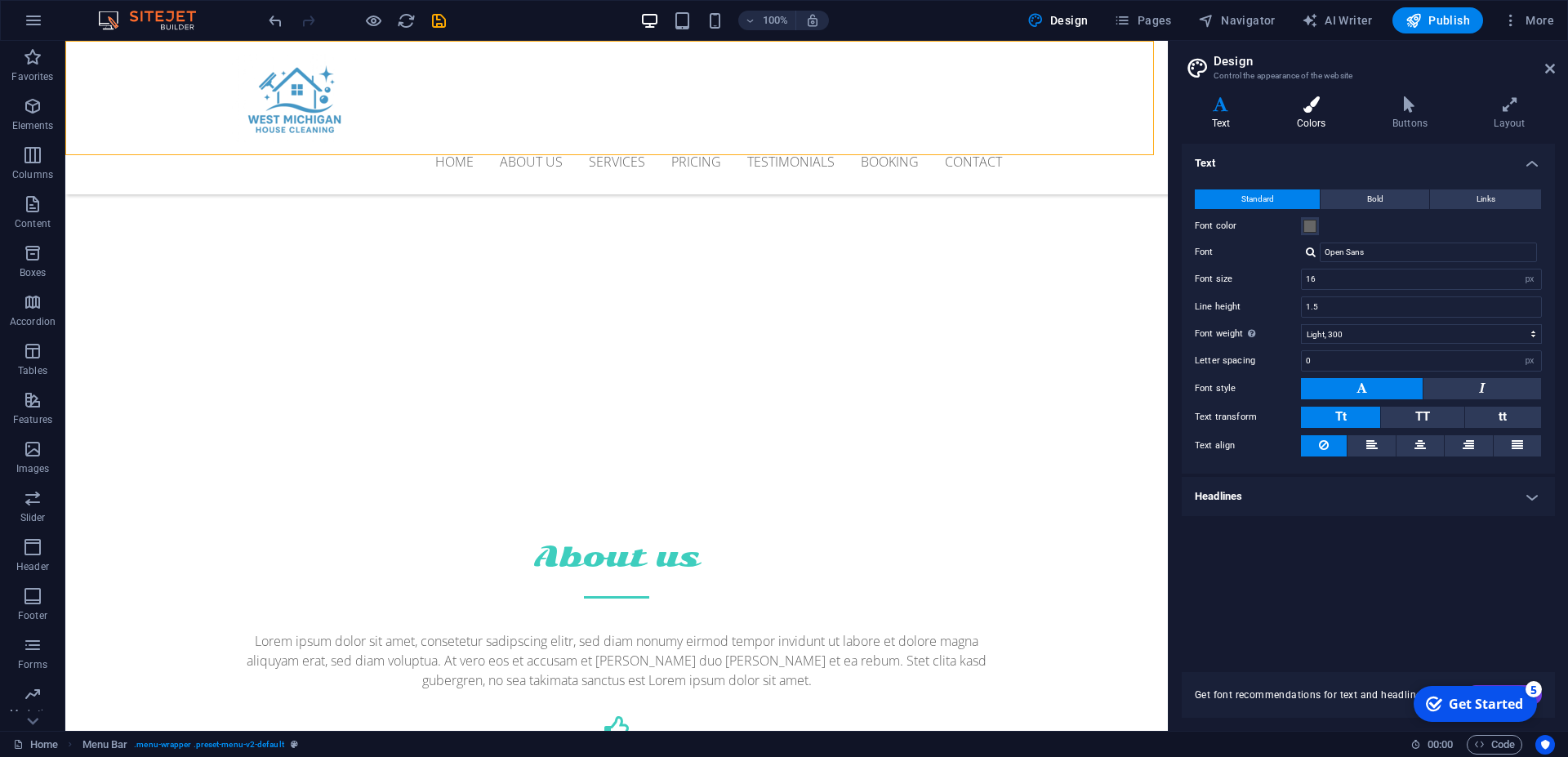
click at [1321, 114] on h4 "Colors" at bounding box center [1314, 114] width 96 height 35
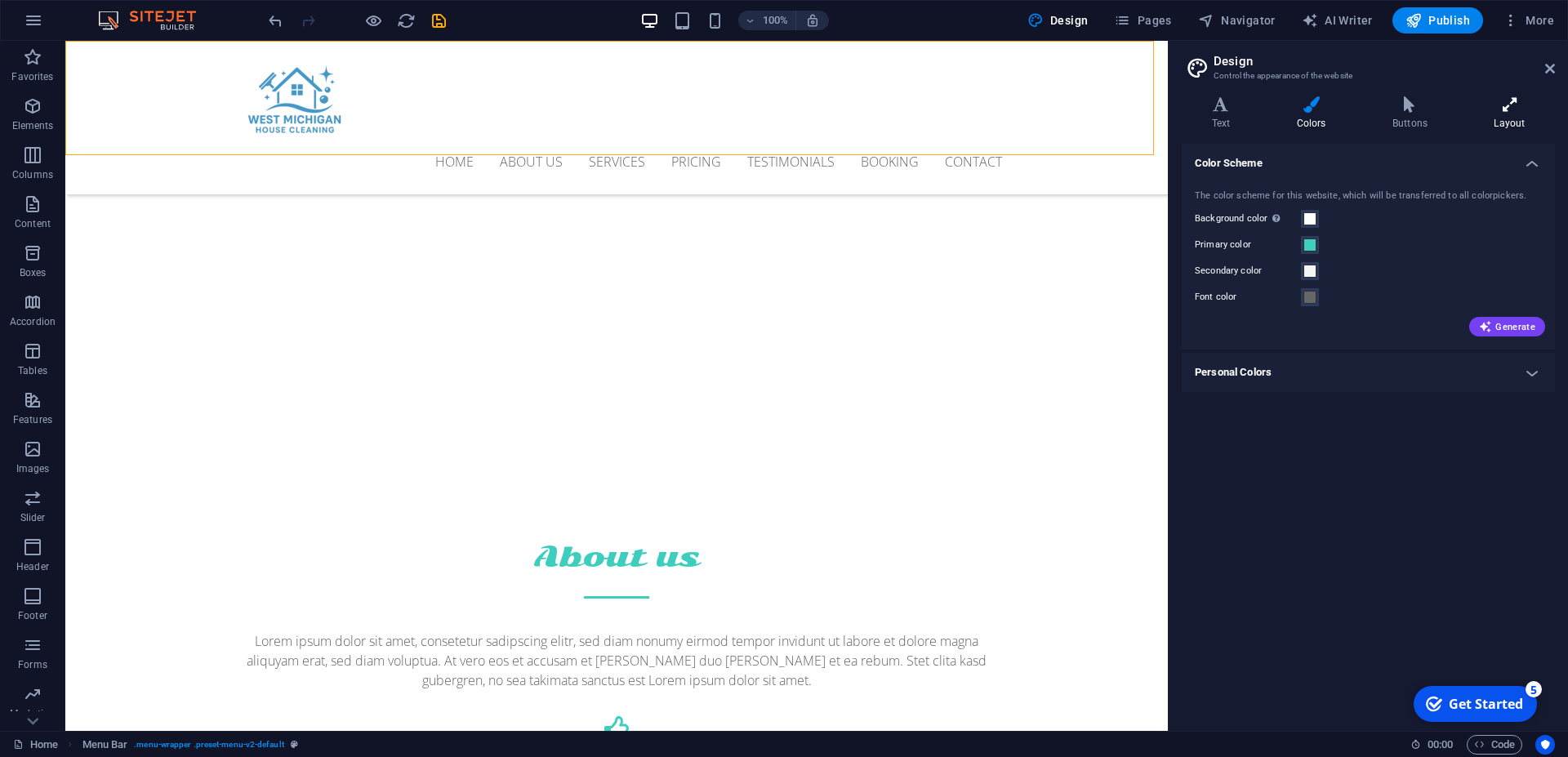
click at [1510, 125] on h4 "Layout" at bounding box center [1509, 114] width 91 height 35
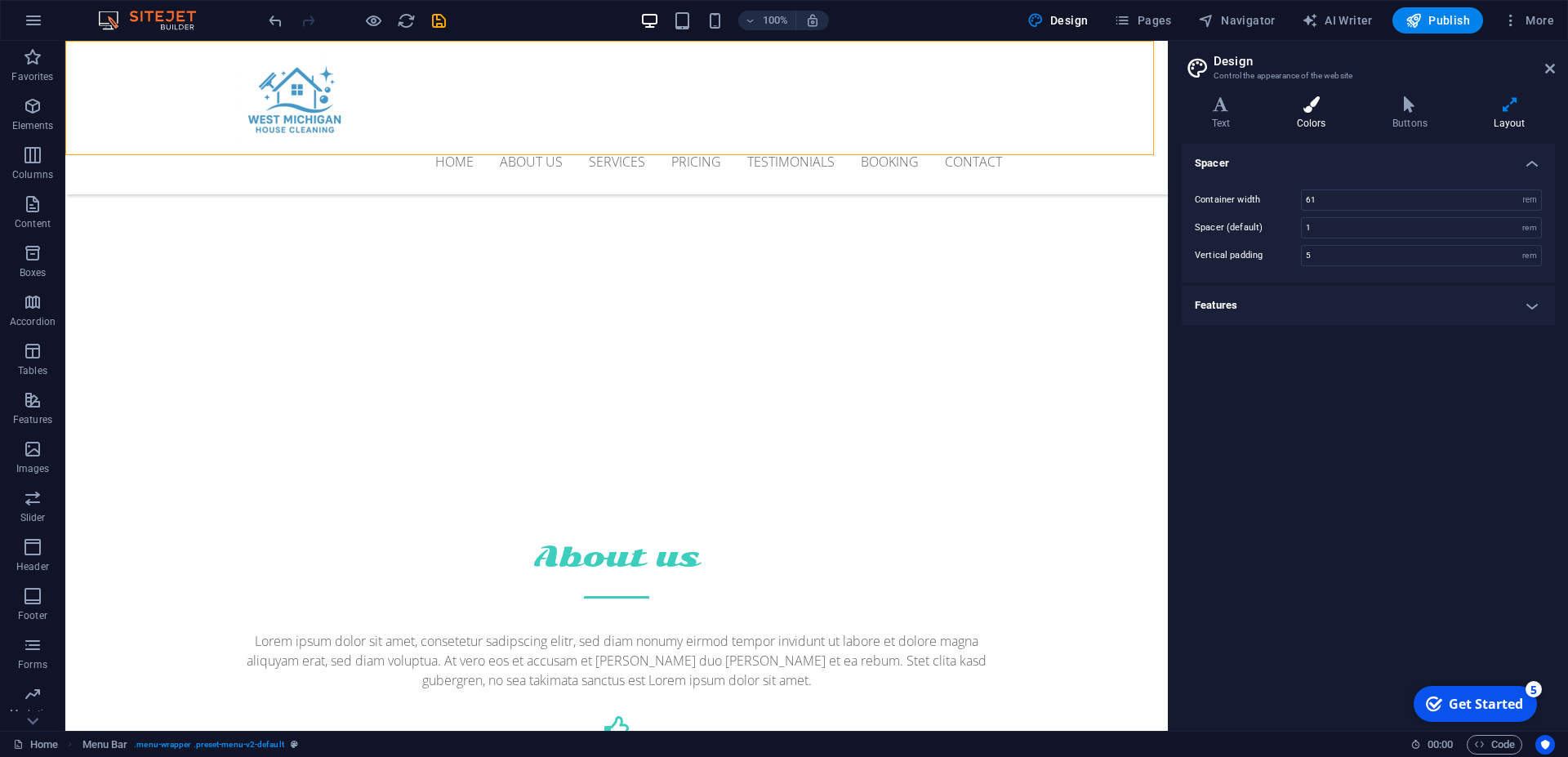
click at [1314, 106] on icon at bounding box center [1310, 104] width 89 height 16
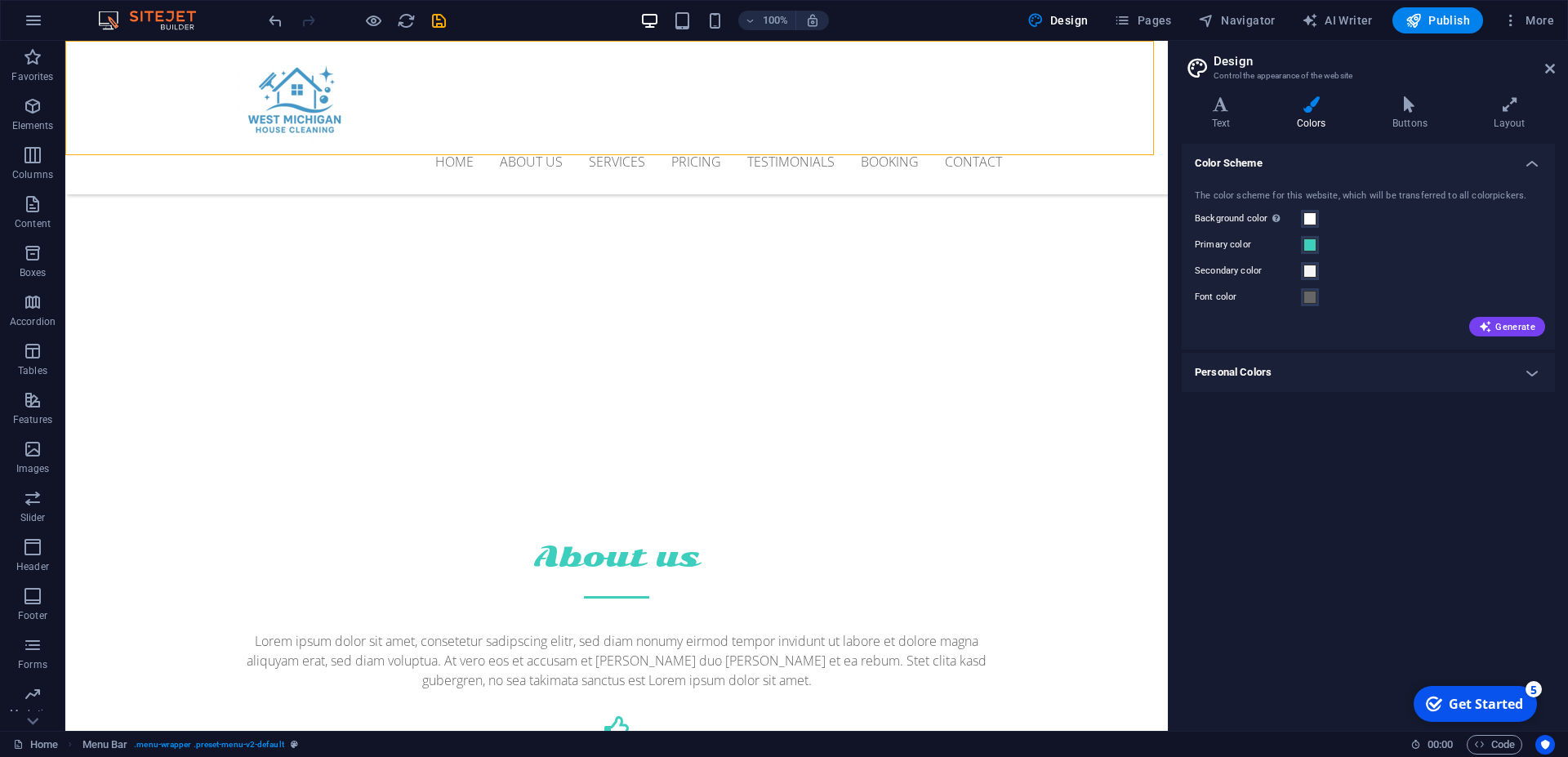
click at [1304, 118] on h4 "Colors" at bounding box center [1314, 114] width 96 height 35
click at [1309, 248] on span at bounding box center [1310, 245] width 13 height 13
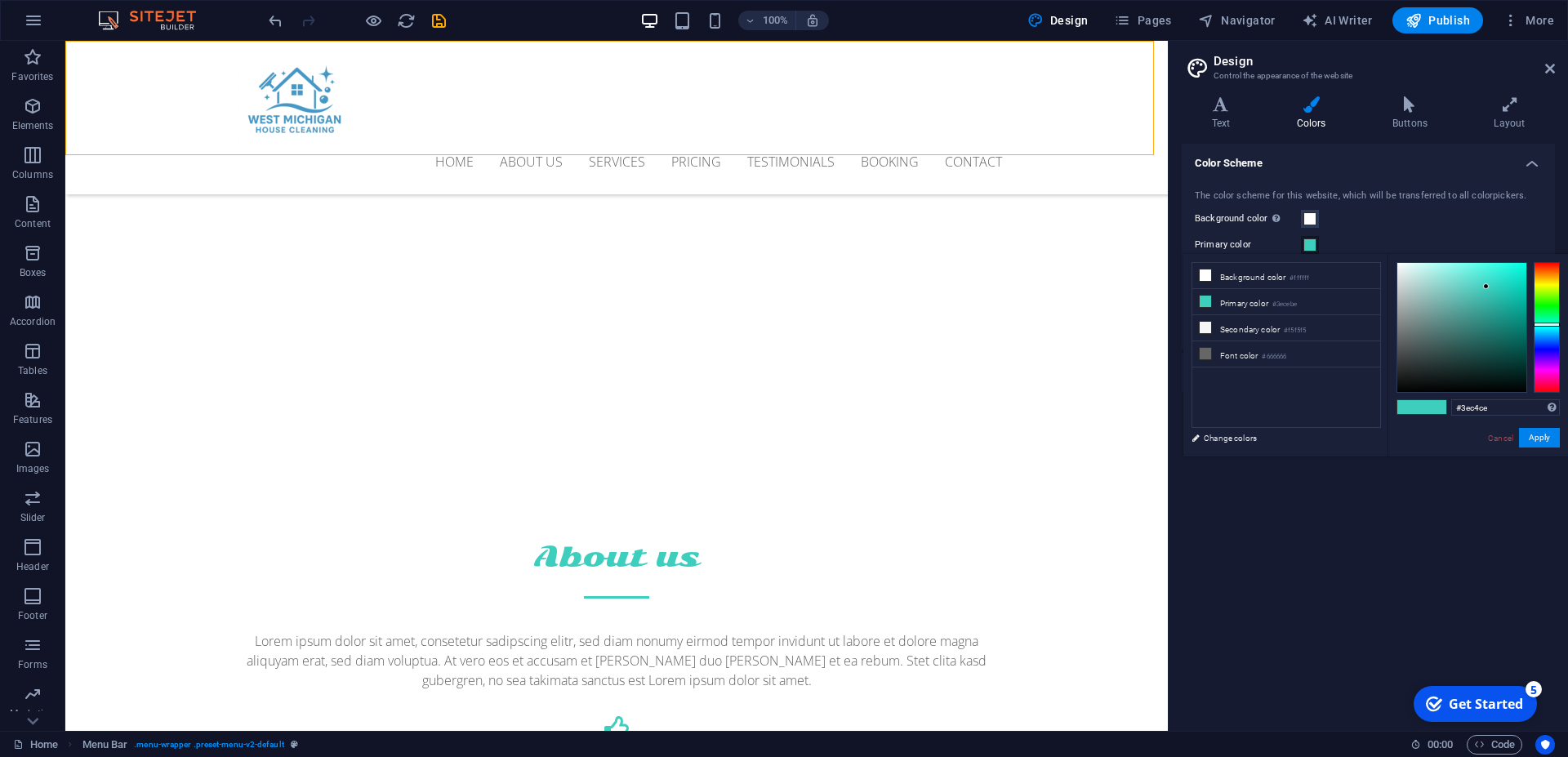
click at [1539, 328] on div at bounding box center [1546, 326] width 26 height 130
type input "#3e98ce"
click at [1545, 335] on div at bounding box center [1546, 326] width 26 height 130
click at [1538, 431] on div "#3e98ce Supported formats #0852ed rgb(8, 82, 237) rgba(8, 82, 237, 90%) hsv(221…" at bounding box center [1477, 474] width 180 height 439
click at [1538, 431] on button "Apply" at bounding box center [1539, 437] width 41 height 20
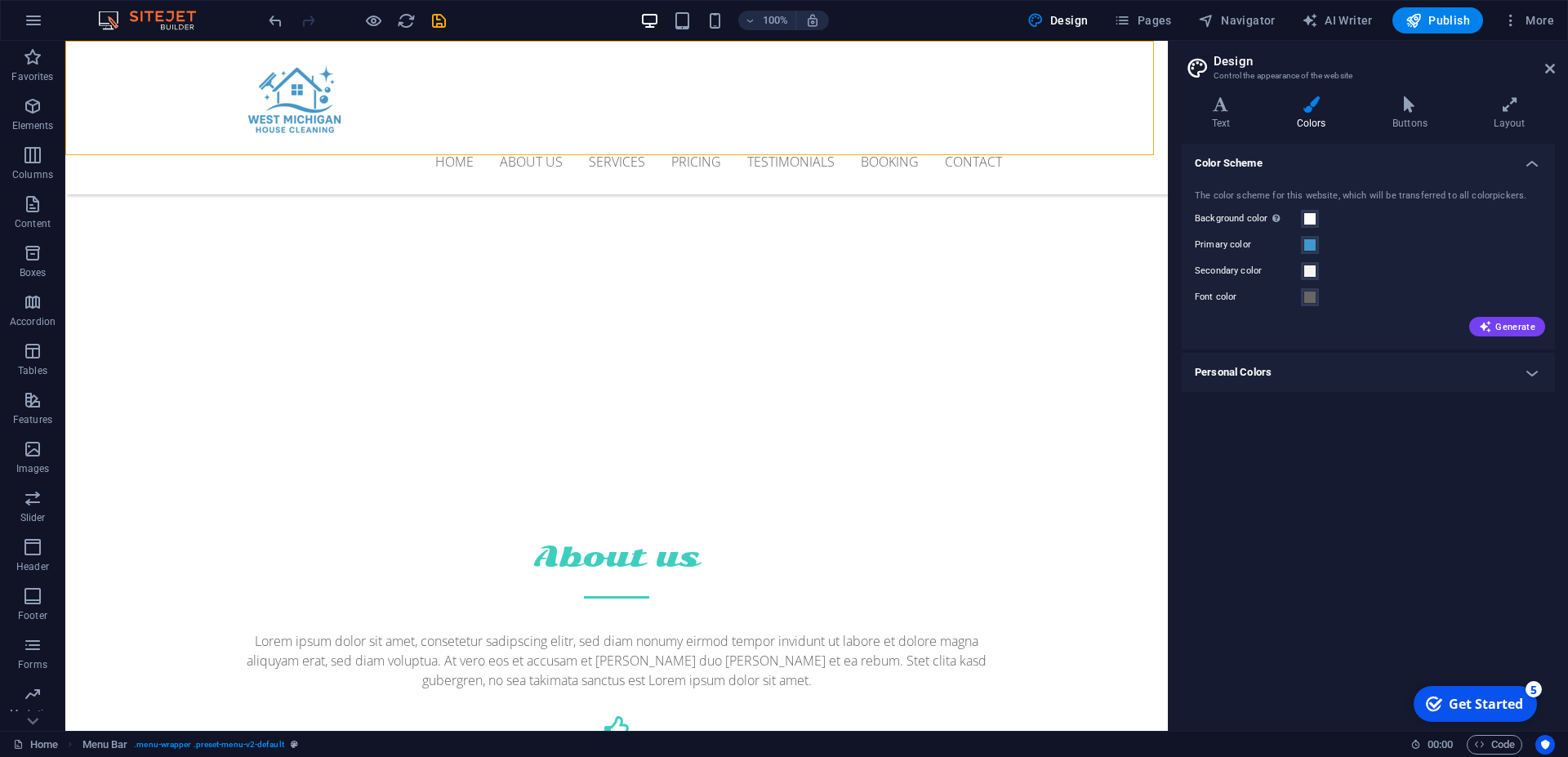
click at [1538, 432] on div "Color Scheme The color scheme for this website, which will be transferred to al…" at bounding box center [1368, 431] width 373 height 574
click at [1299, 369] on h4 "Personal Colors" at bounding box center [1368, 372] width 373 height 39
click at [1299, 369] on h4 "Personal Colors" at bounding box center [1368, 367] width 373 height 29
click at [1216, 117] on h4 "Text" at bounding box center [1224, 114] width 85 height 35
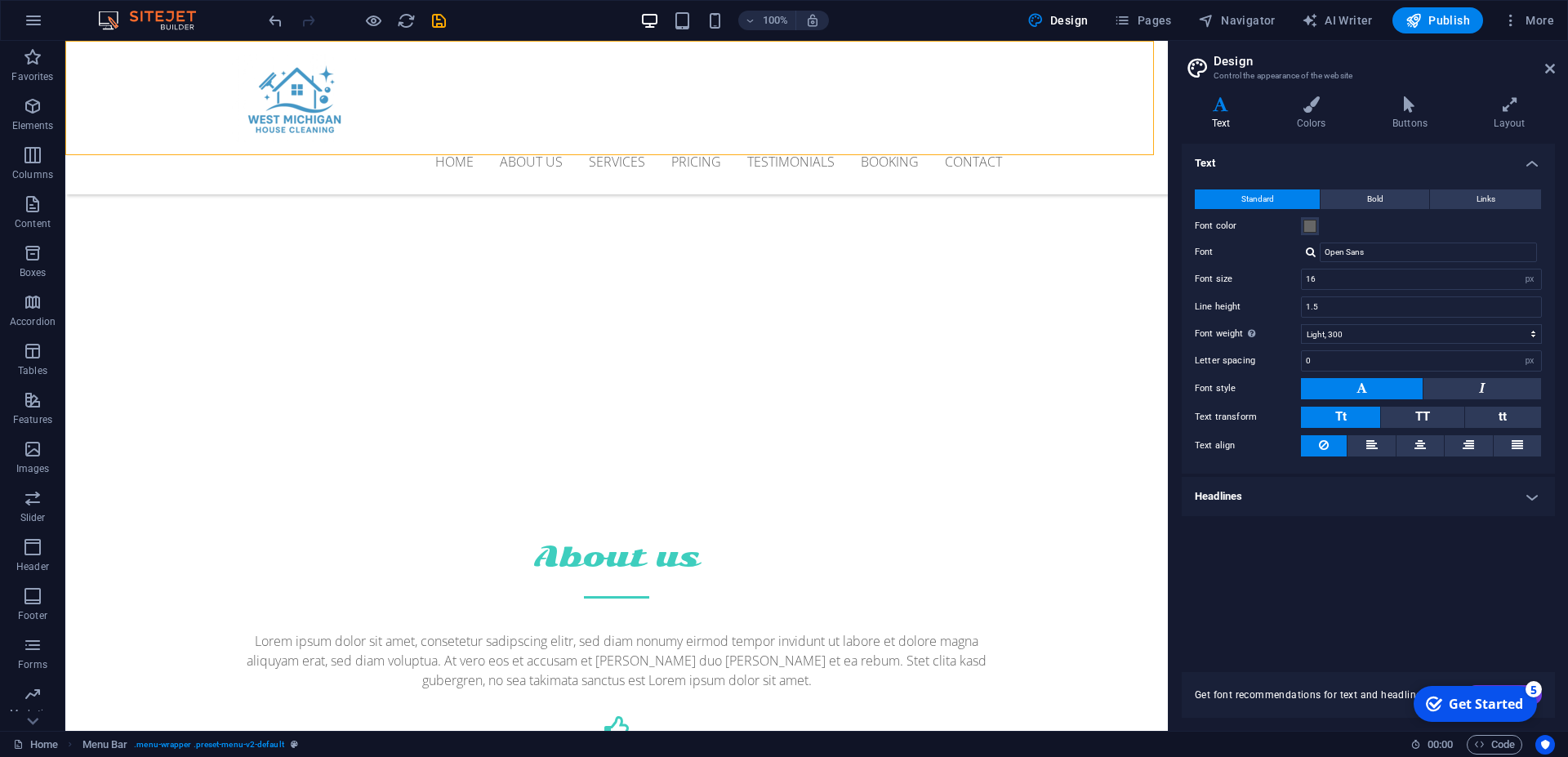
click at [1540, 60] on h2 "Design" at bounding box center [1384, 61] width 341 height 15
click at [1544, 65] on h2 "Design" at bounding box center [1384, 61] width 341 height 15
click at [1550, 60] on h2 "Design" at bounding box center [1384, 61] width 341 height 15
click at [27, 17] on icon "button" at bounding box center [33, 20] width 20 height 20
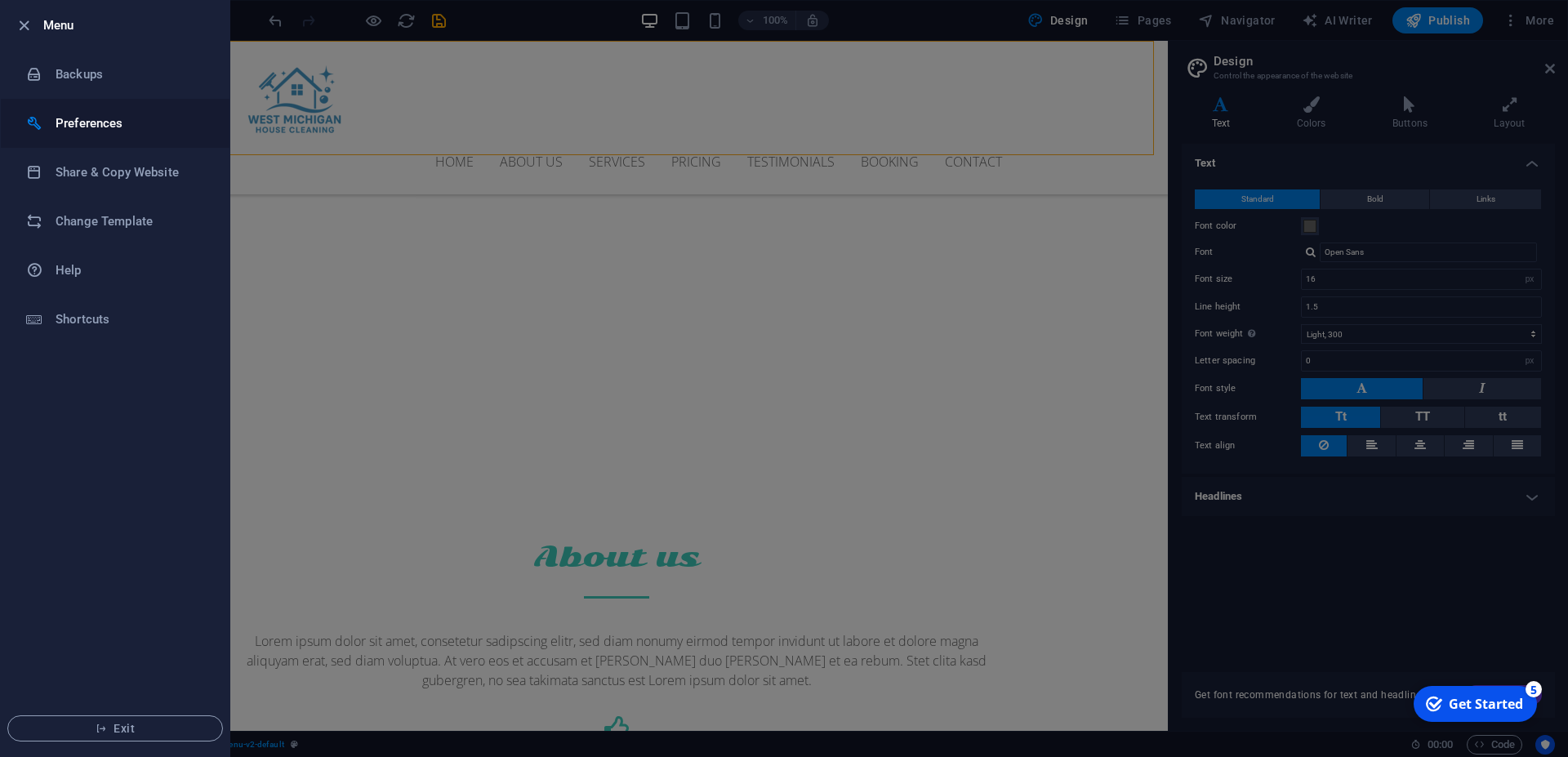
click at [85, 122] on h6 "Preferences" at bounding box center [130, 123] width 151 height 20
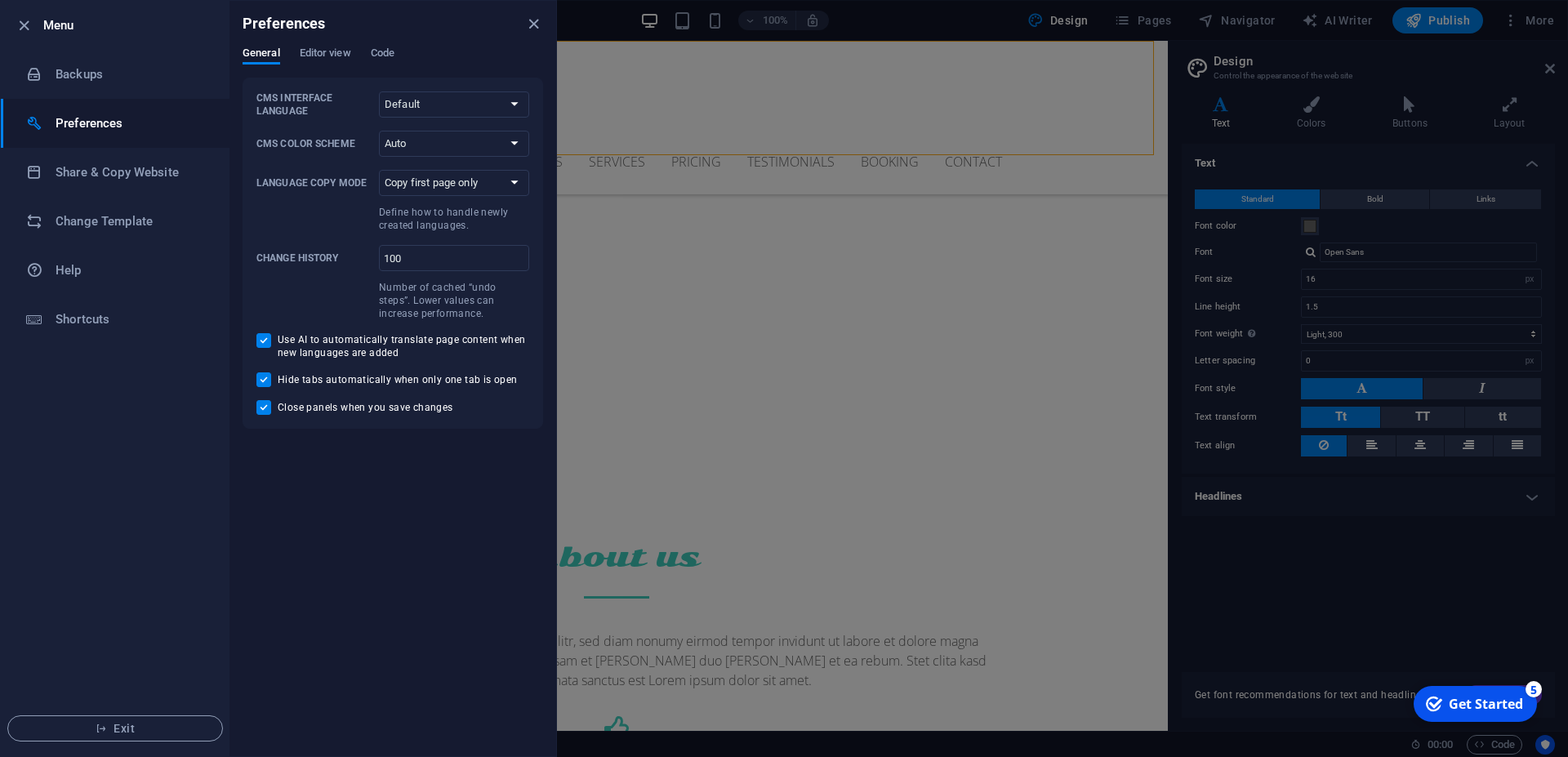
click at [294, 60] on div "General Editor view Code" at bounding box center [393, 62] width 300 height 31
click at [306, 54] on span "Editor view" at bounding box center [325, 54] width 52 height 23
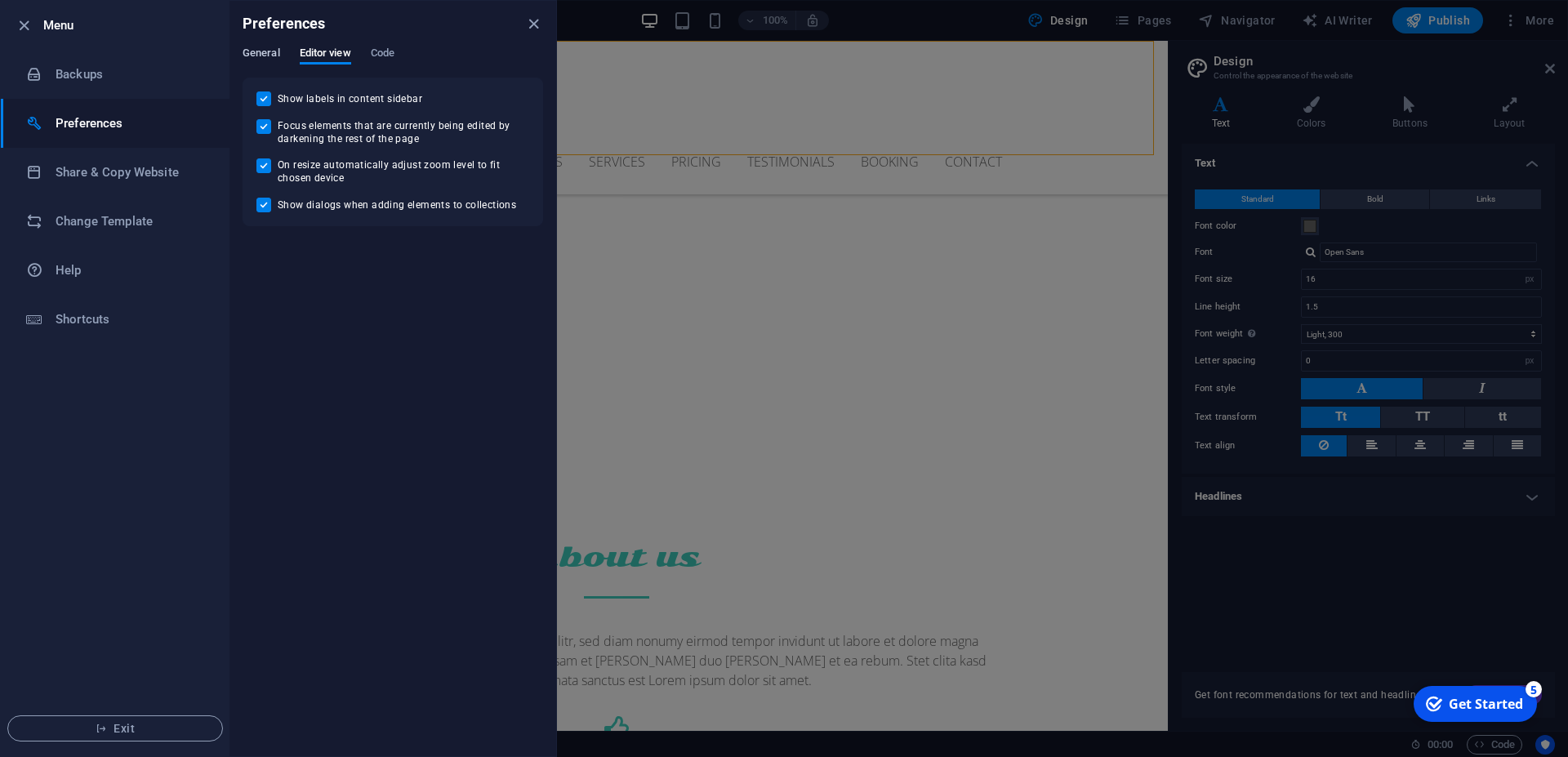
click at [275, 51] on span "General" at bounding box center [262, 54] width 38 height 23
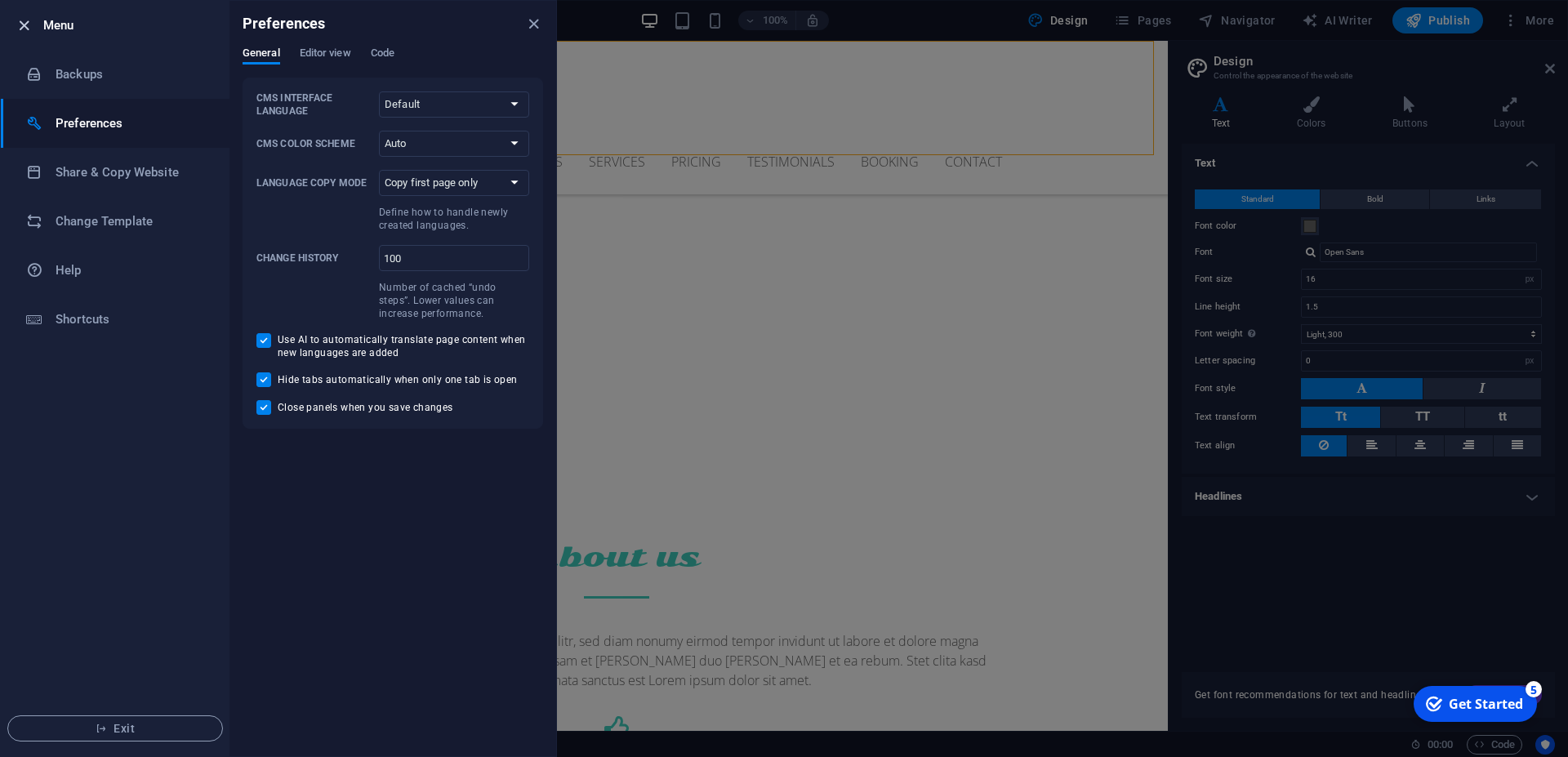
click at [23, 20] on icon "button" at bounding box center [24, 25] width 19 height 19
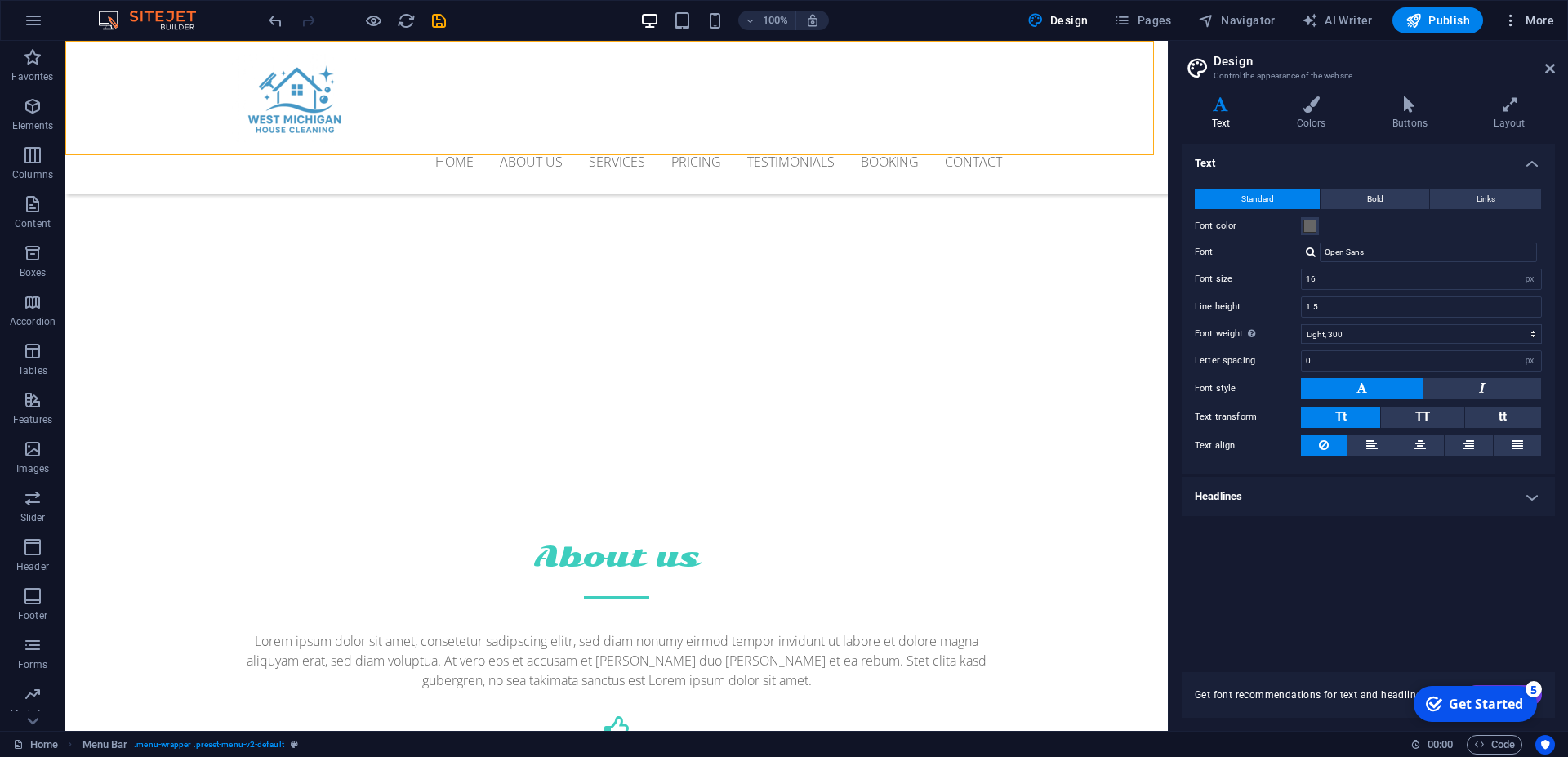
click at [1518, 17] on icon "button" at bounding box center [1510, 20] width 16 height 16
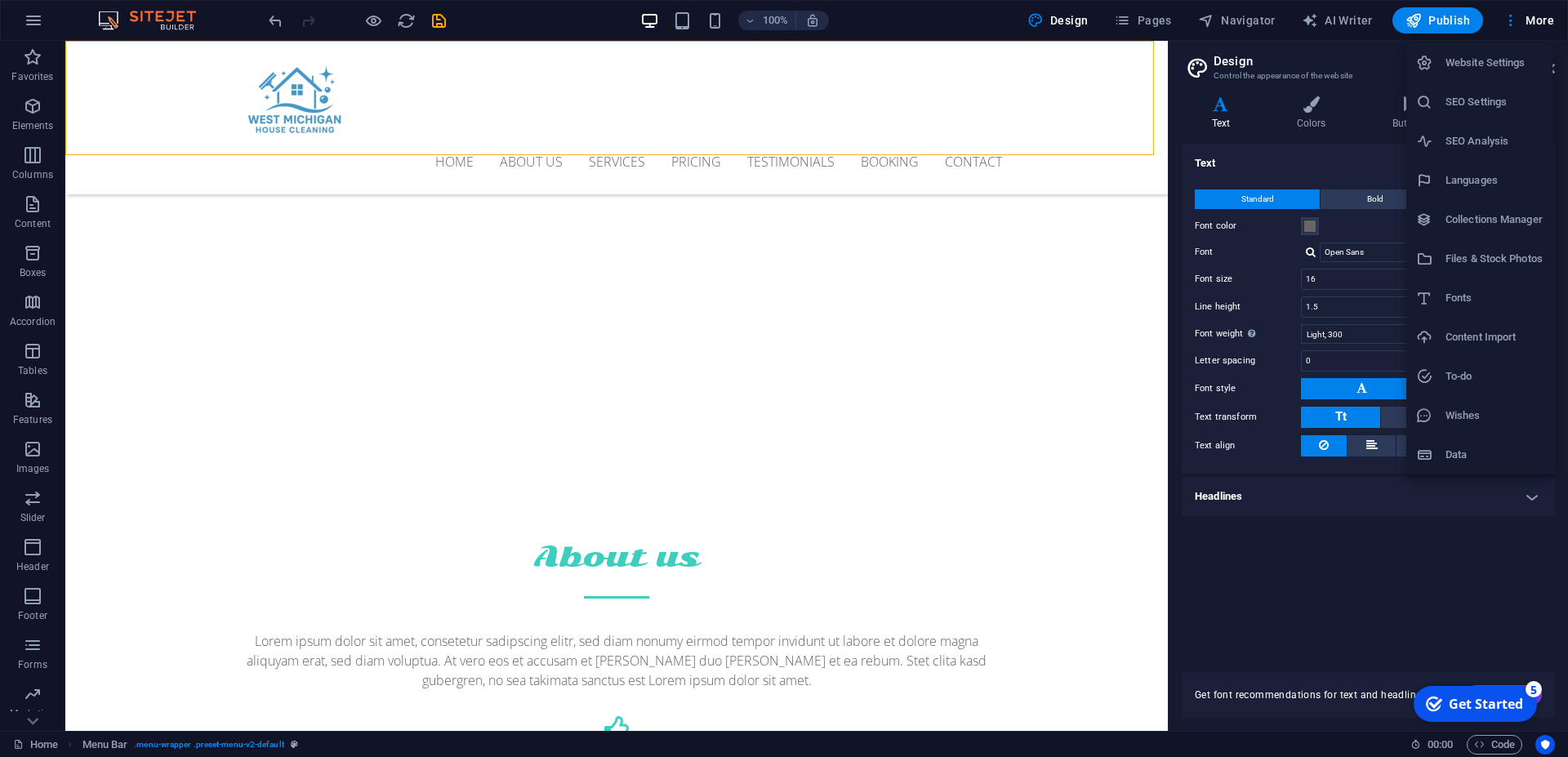
click at [443, 22] on div at bounding box center [784, 378] width 1568 height 757
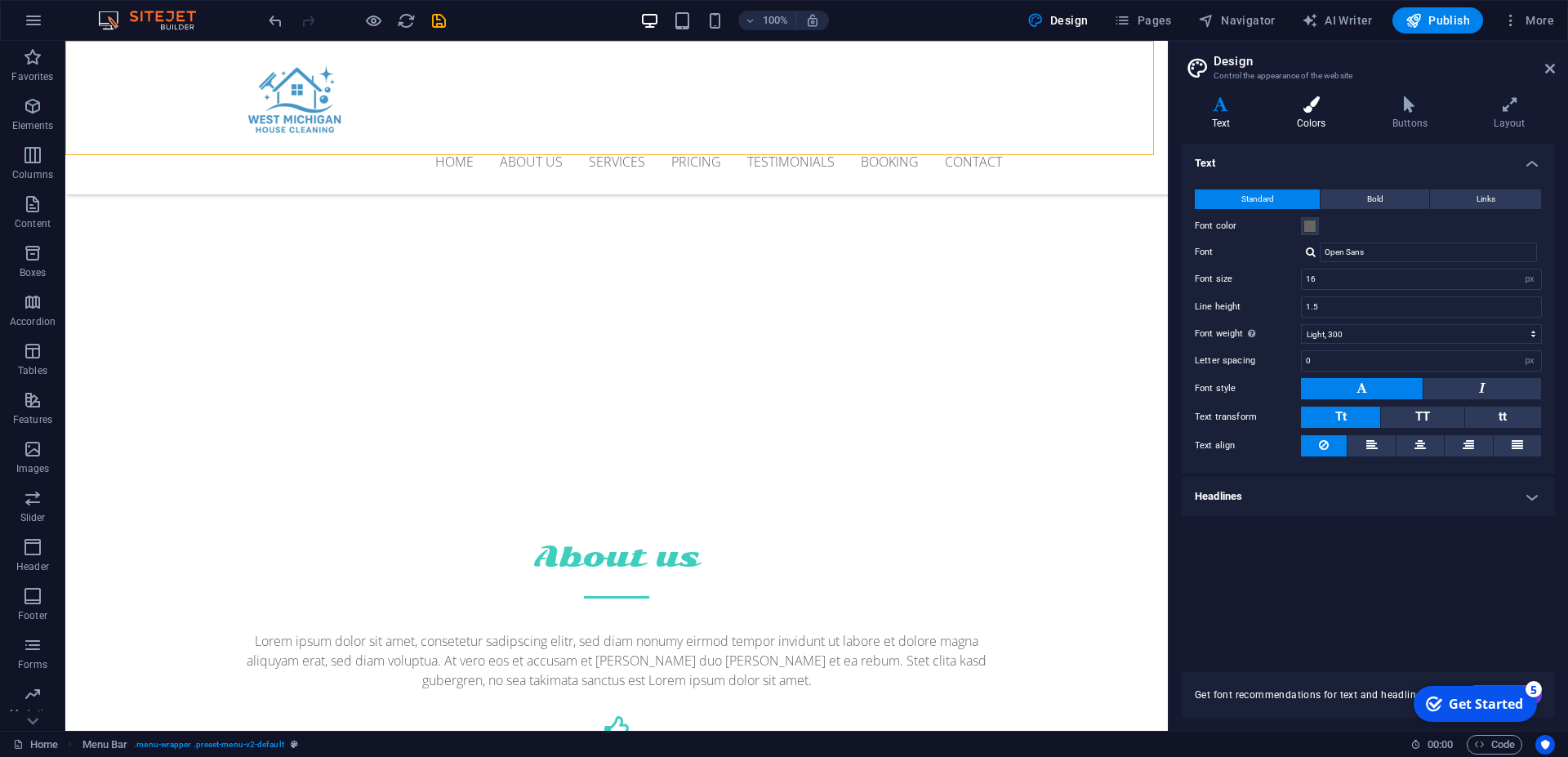
click at [1312, 98] on icon at bounding box center [1310, 104] width 89 height 16
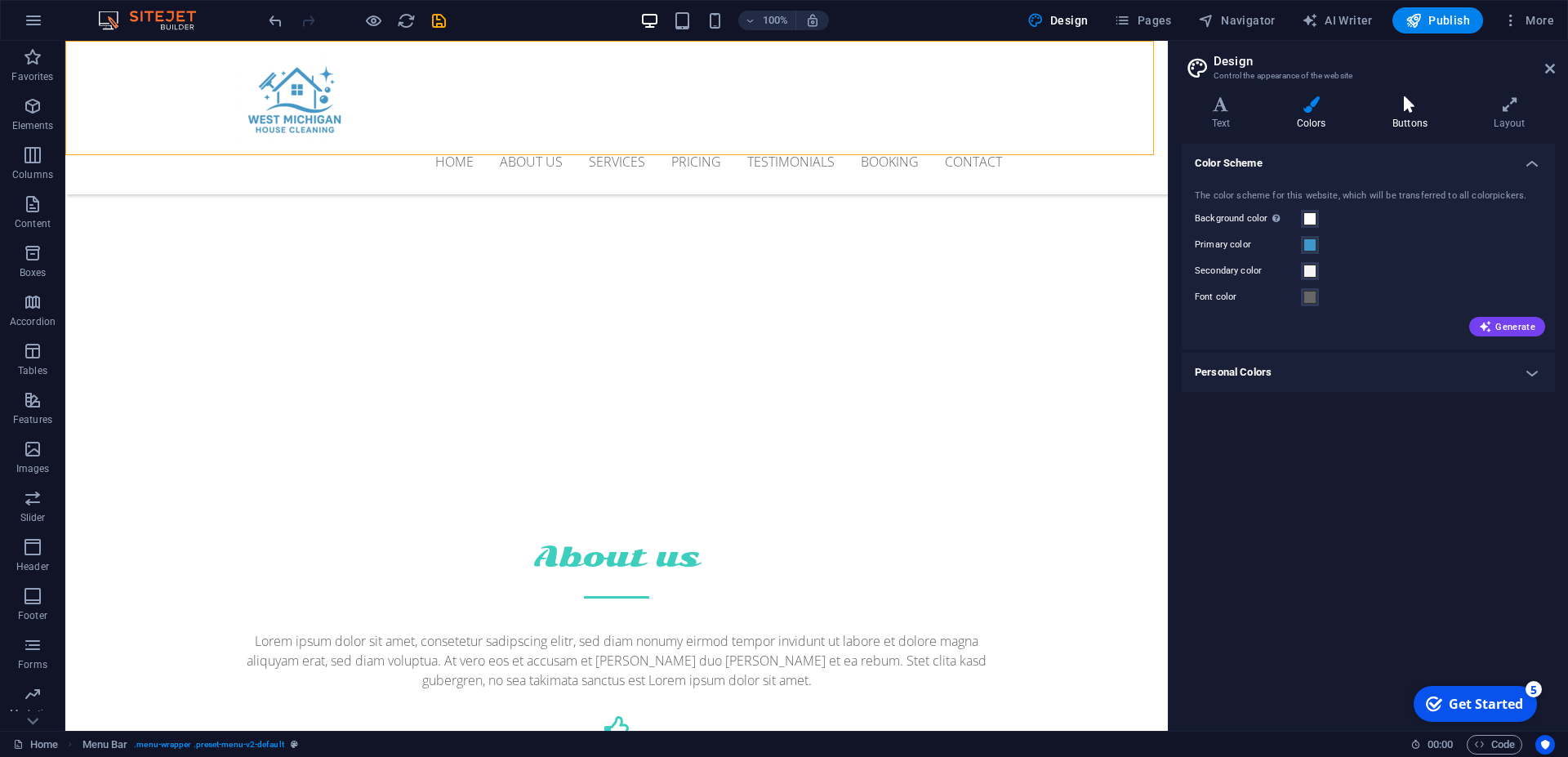
click at [1383, 117] on h4 "Buttons" at bounding box center [1412, 114] width 101 height 35
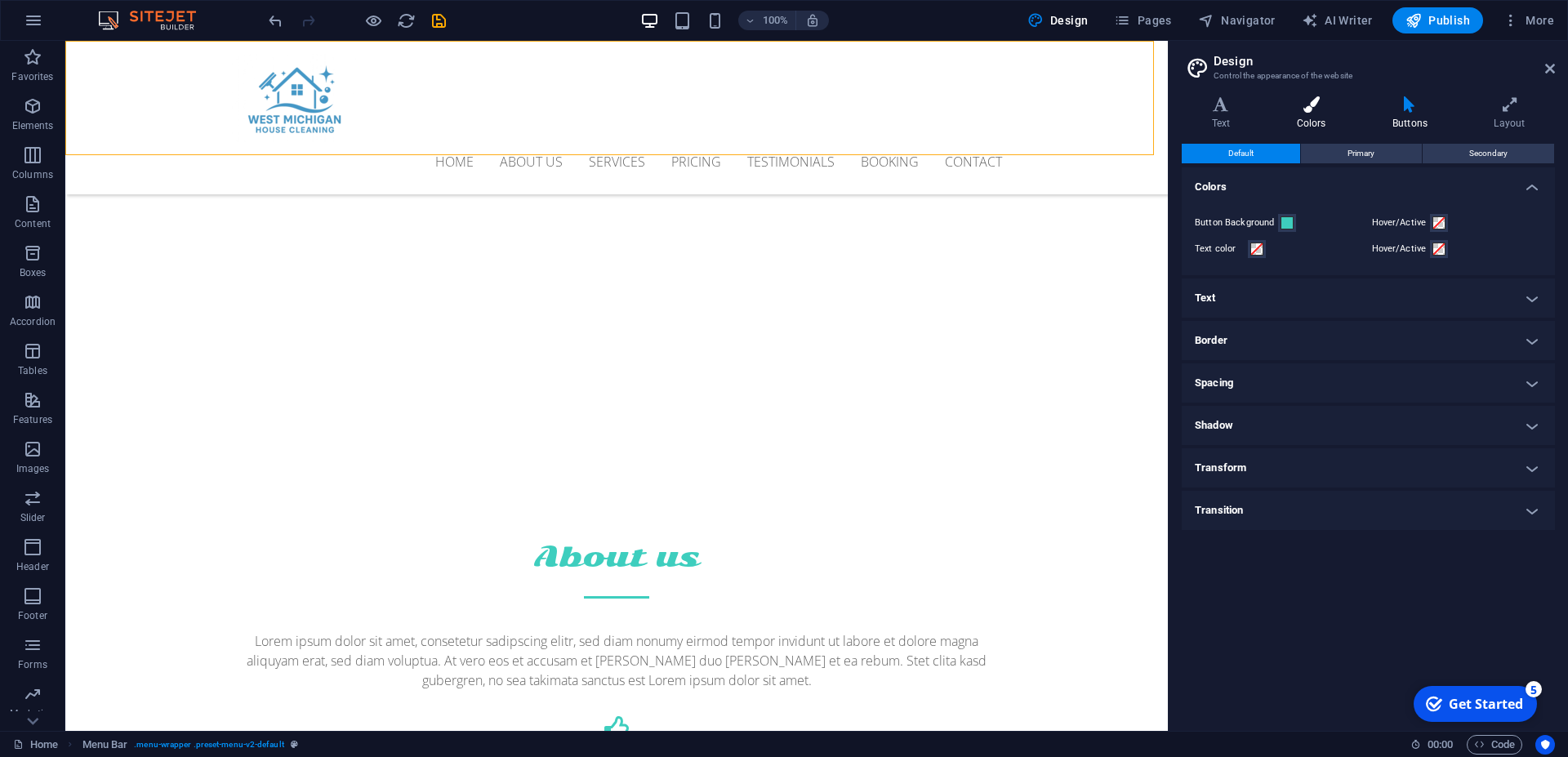
click at [1336, 116] on h4 "Colors" at bounding box center [1314, 114] width 96 height 35
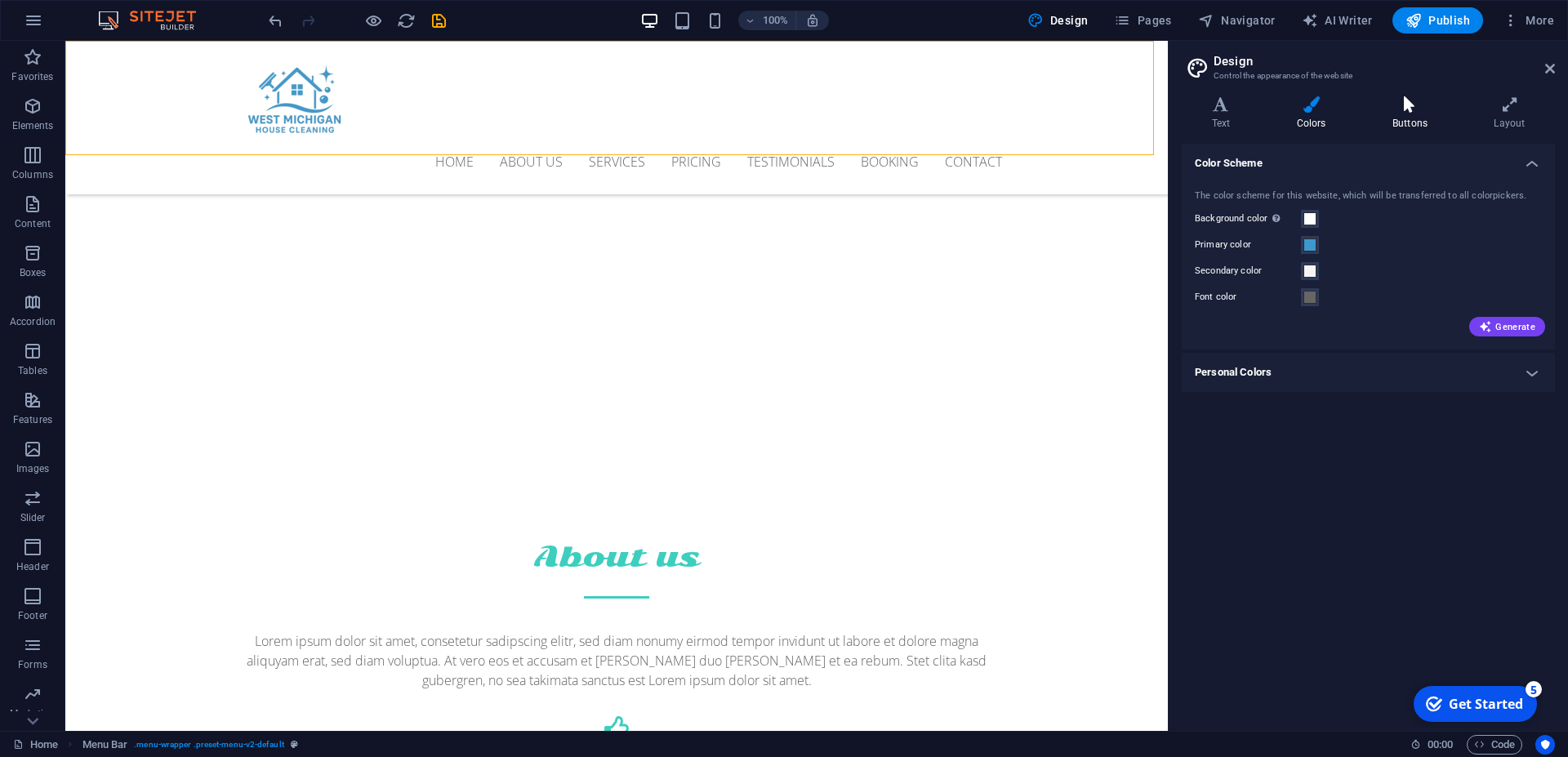
click at [1448, 108] on icon at bounding box center [1409, 104] width 95 height 16
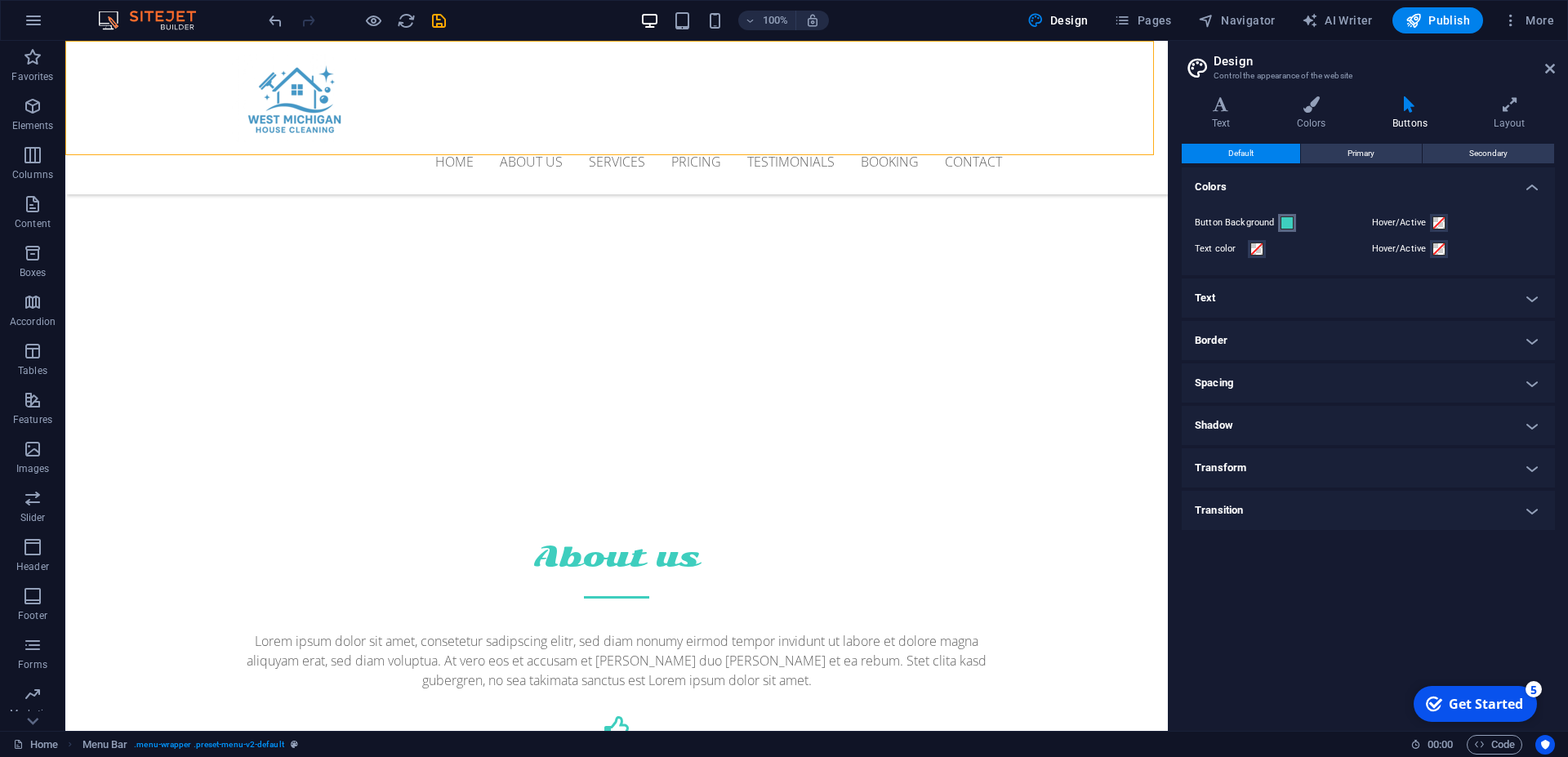
click at [1285, 218] on span at bounding box center [1287, 223] width 13 height 13
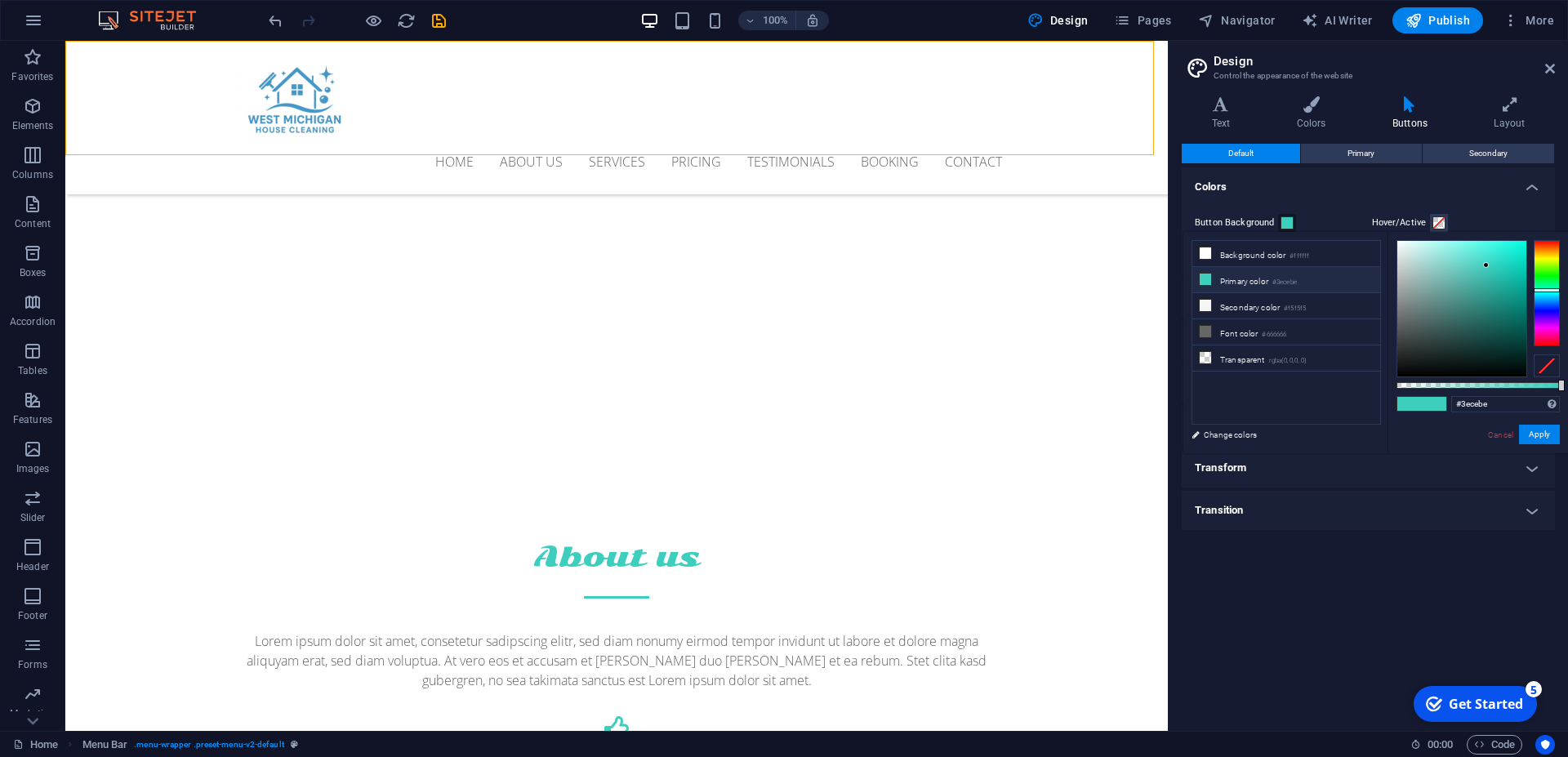
type input "#3e96ce"
click at [1547, 299] on div at bounding box center [1546, 293] width 26 height 106
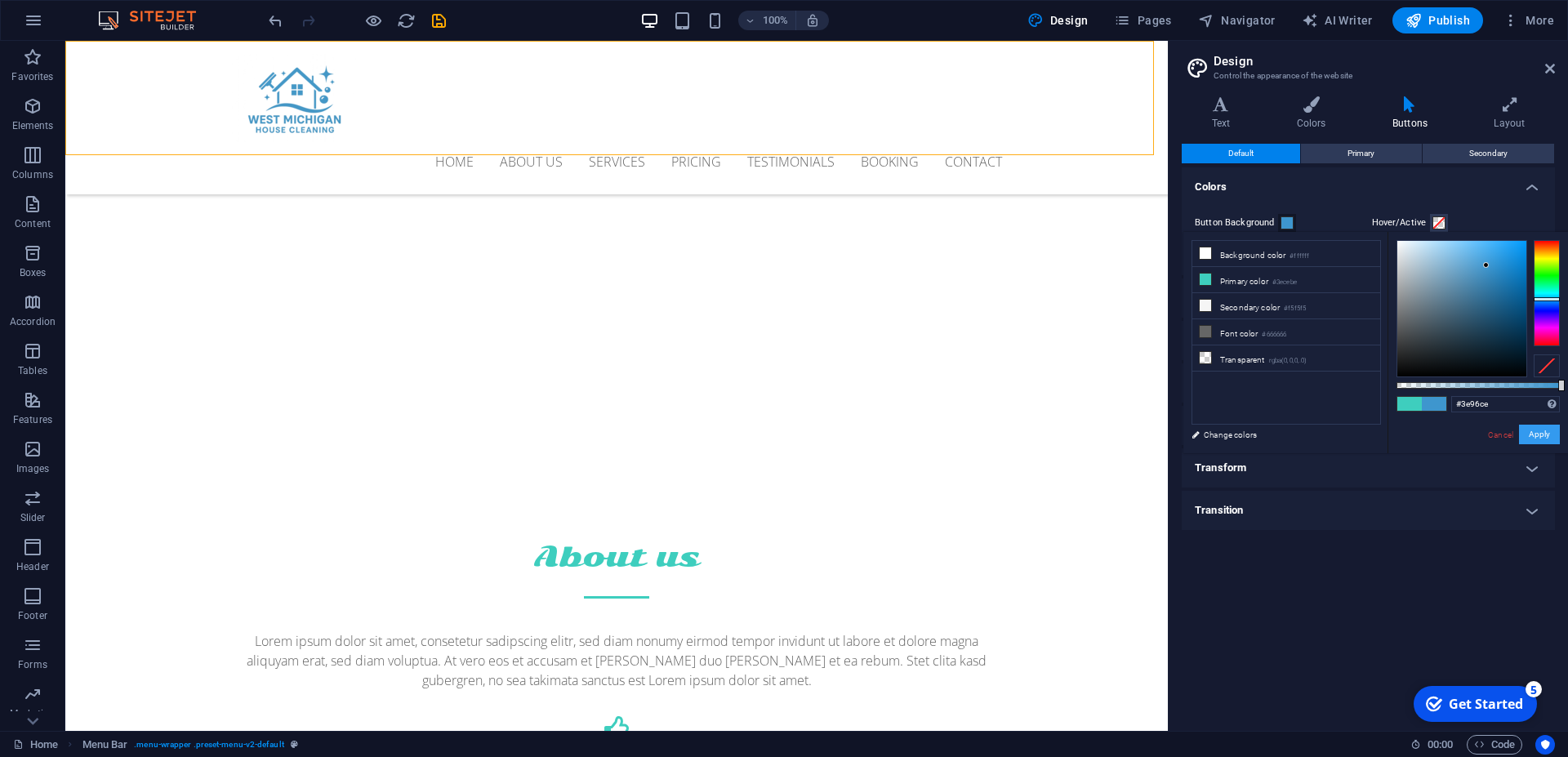
click at [1542, 439] on button "Apply" at bounding box center [1539, 434] width 41 height 20
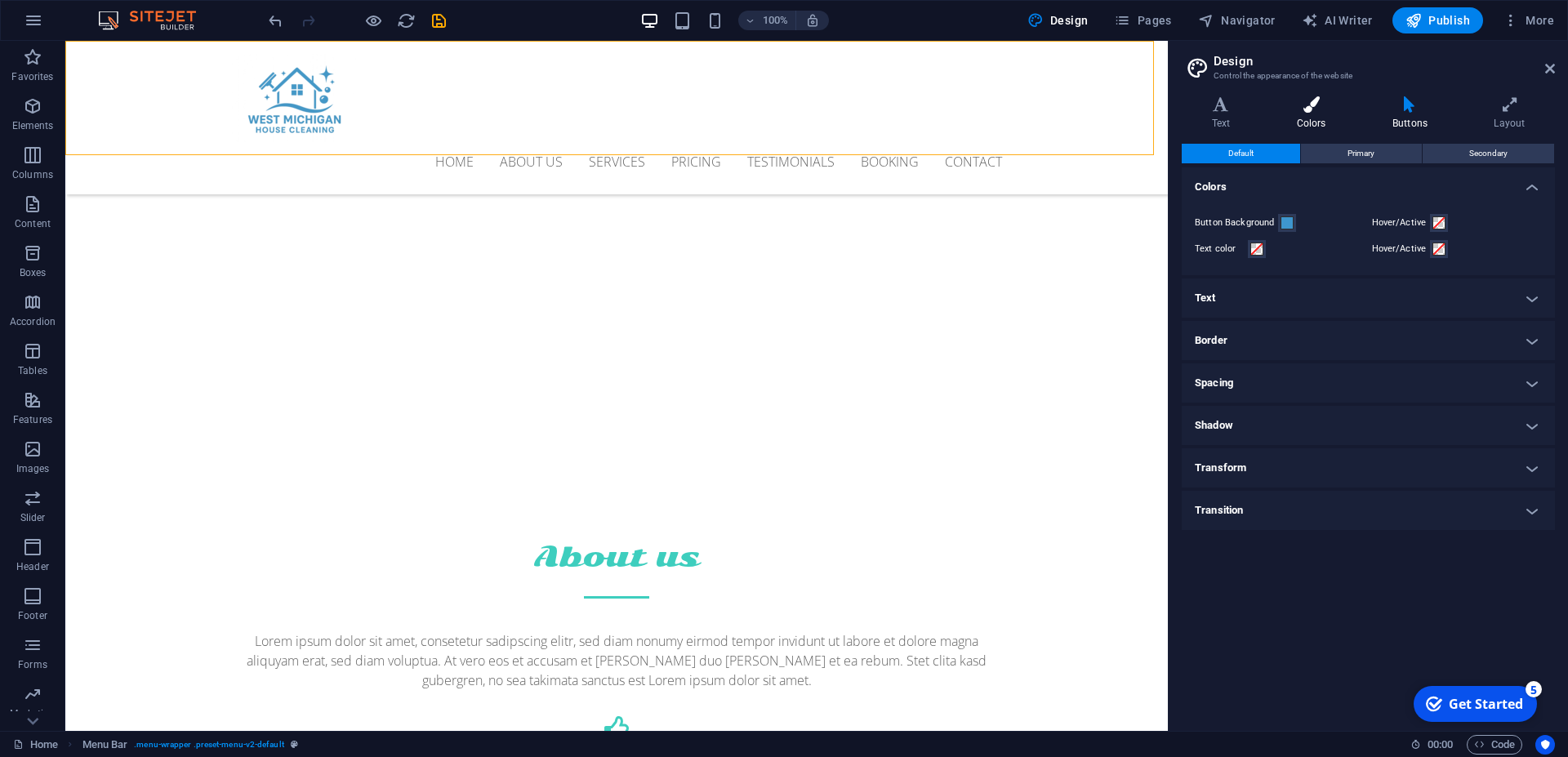
click at [1326, 128] on h4 "Colors" at bounding box center [1314, 114] width 96 height 35
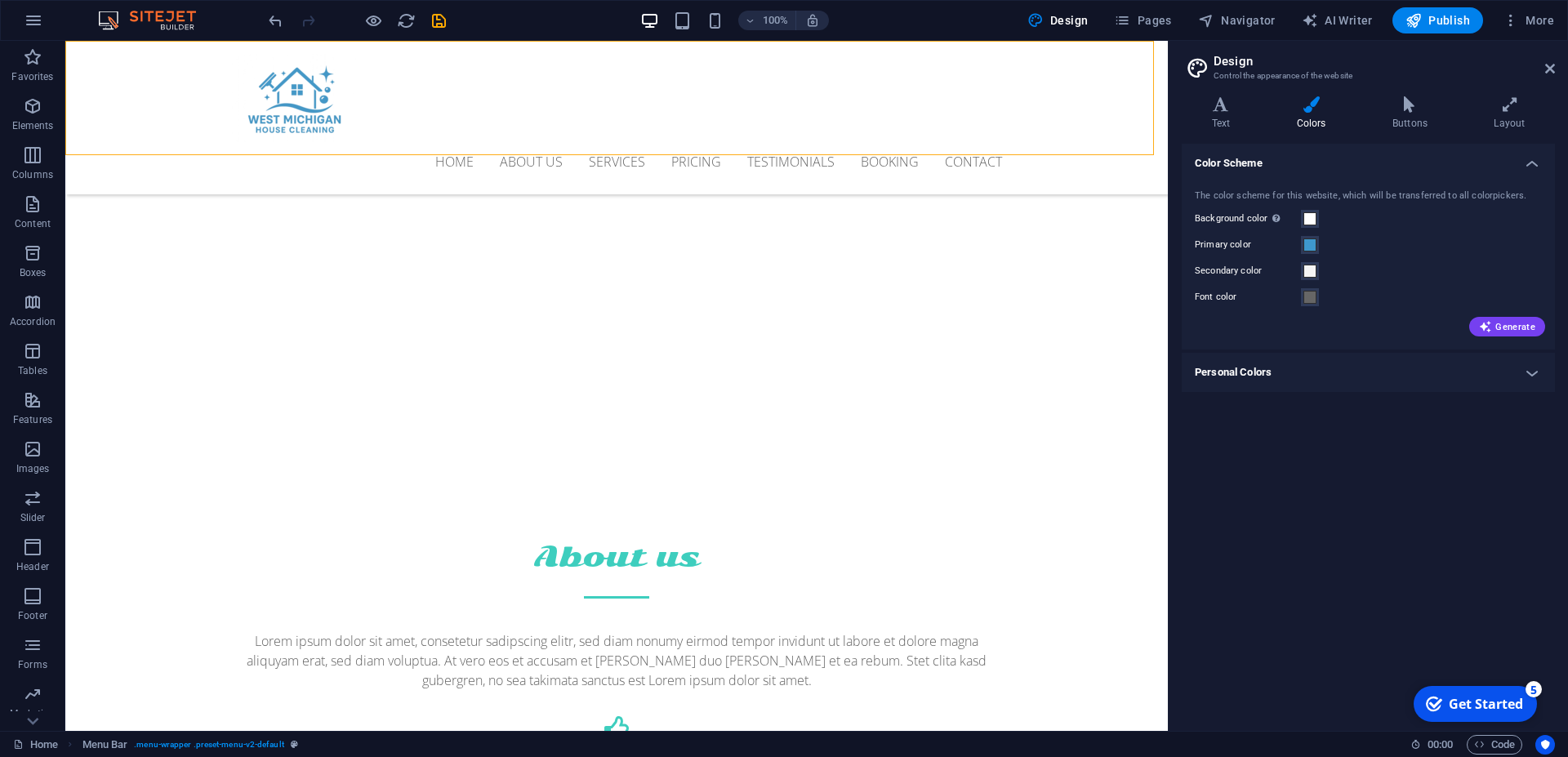
click at [1326, 128] on h4 "Colors" at bounding box center [1314, 114] width 96 height 35
click at [1398, 121] on h4 "Buttons" at bounding box center [1412, 114] width 101 height 35
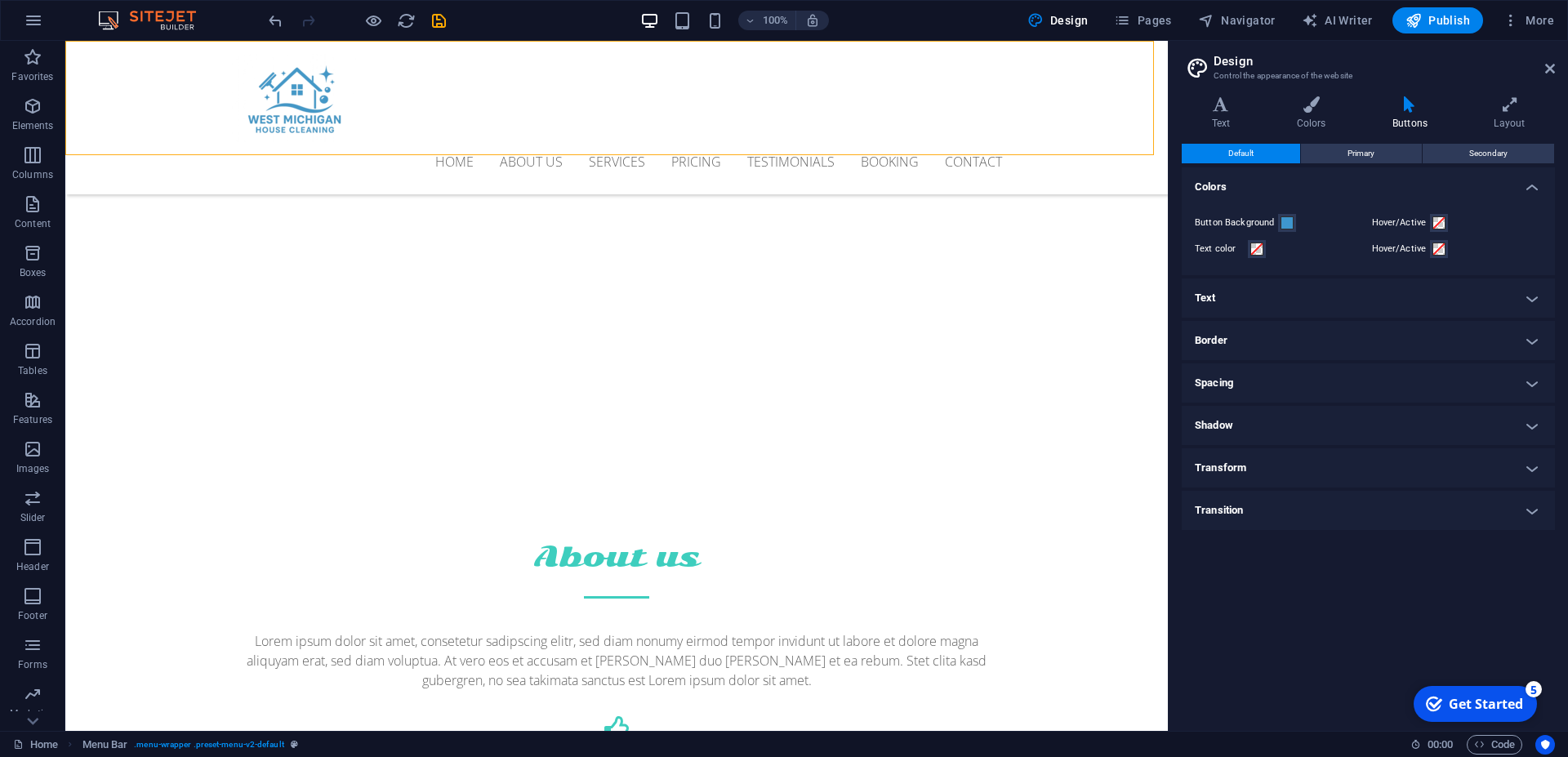
click at [1296, 96] on div "Variants Text Colors Buttons Layout Text Standard Bold Links Font color Font Op…" at bounding box center [1368, 407] width 400 height 647
click at [1314, 104] on icon at bounding box center [1310, 104] width 89 height 16
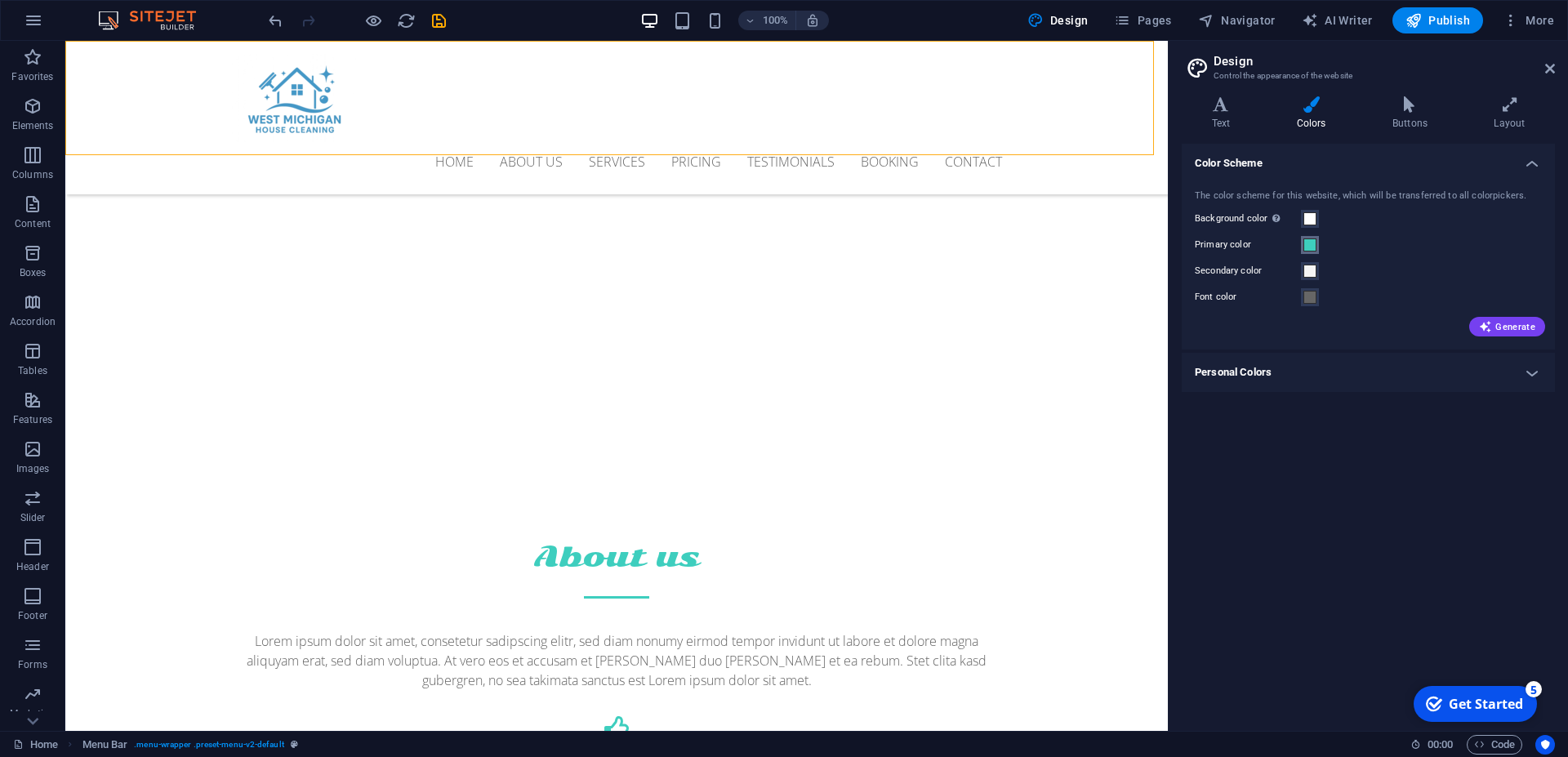
click at [1311, 250] on span at bounding box center [1310, 245] width 13 height 13
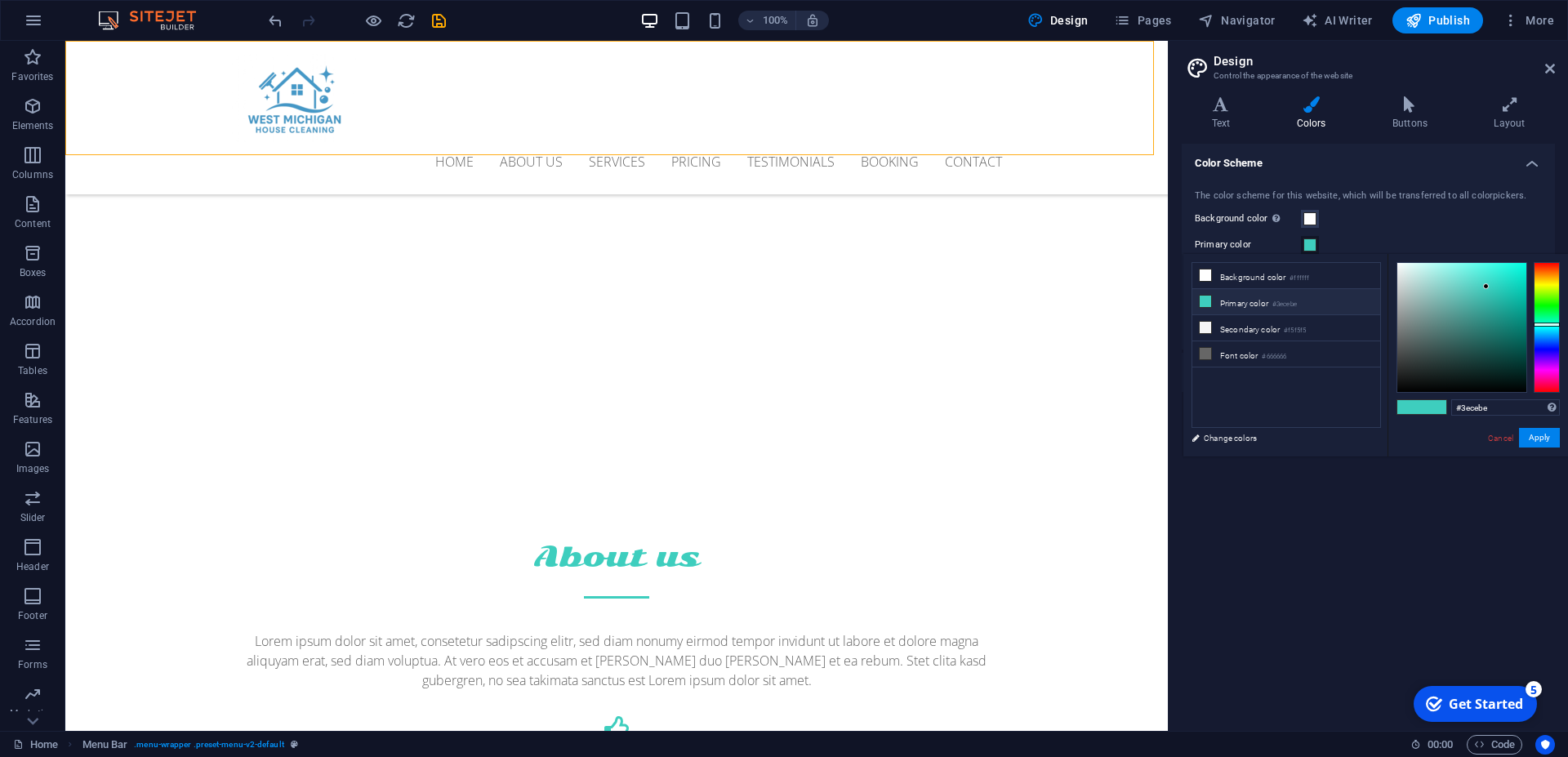
click at [1205, 300] on icon at bounding box center [1205, 301] width 11 height 11
click at [1429, 404] on span at bounding box center [1434, 407] width 24 height 14
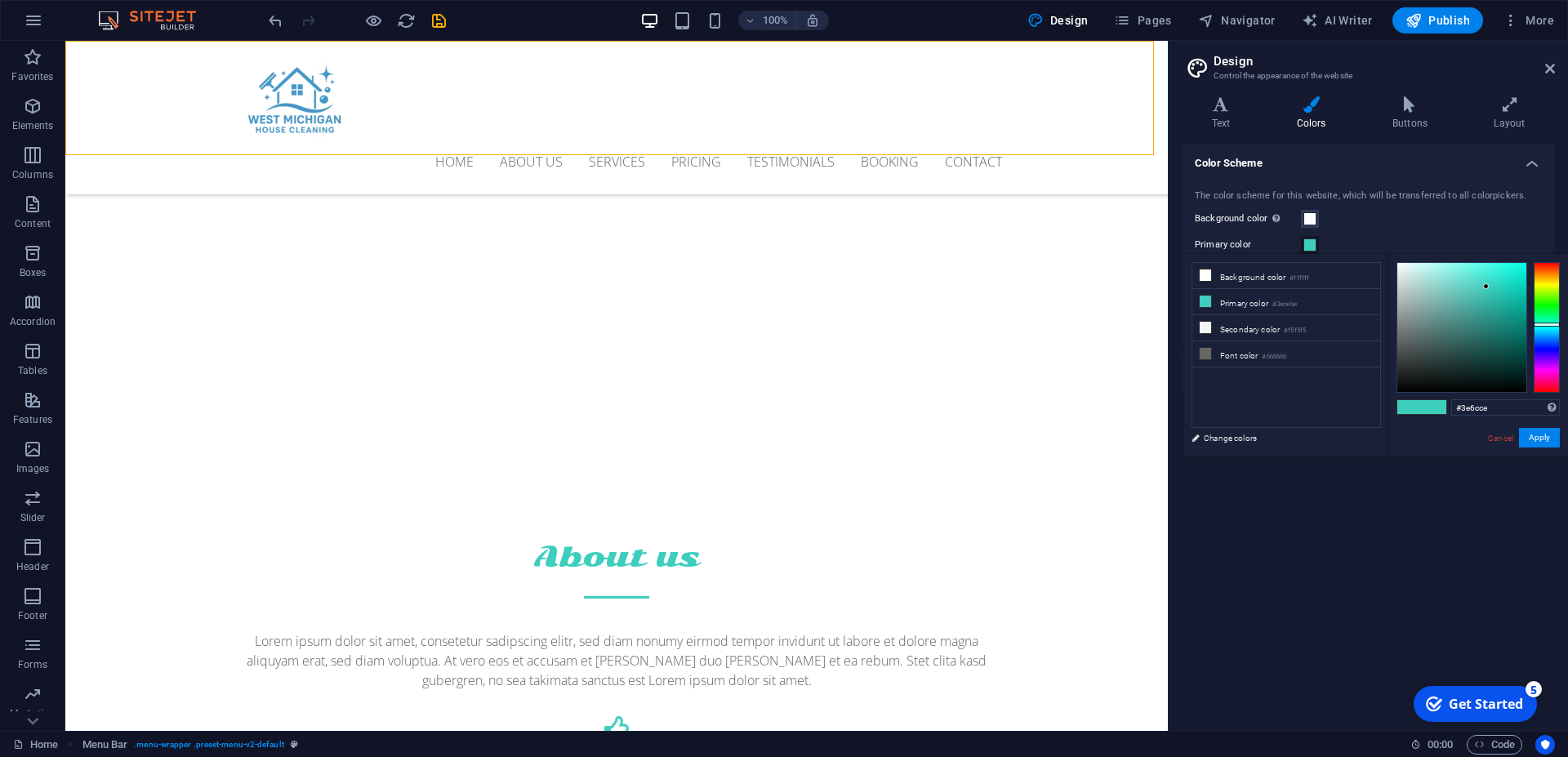
click at [1539, 341] on div at bounding box center [1546, 326] width 26 height 130
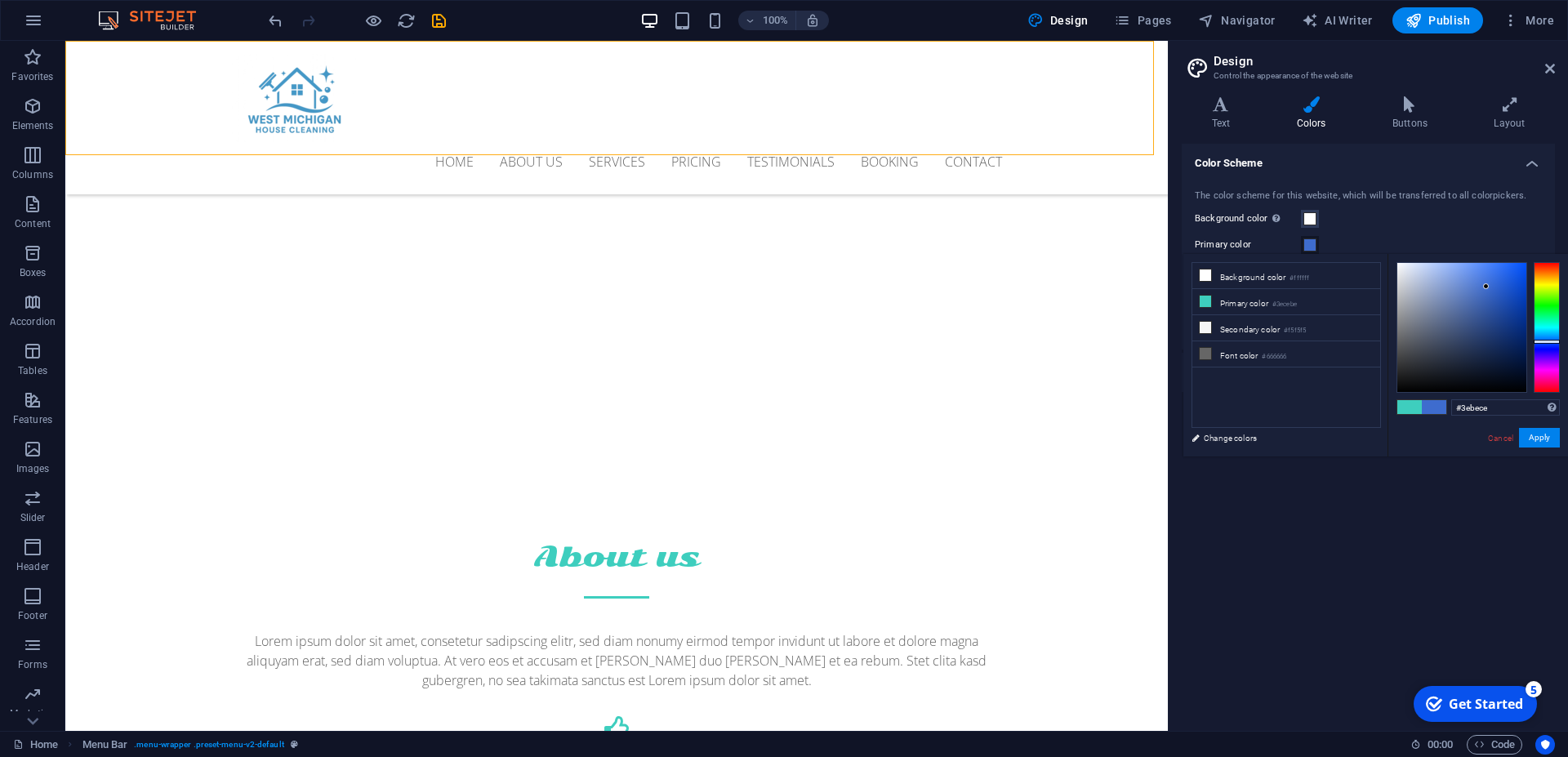
click at [1542, 329] on div at bounding box center [1546, 326] width 26 height 130
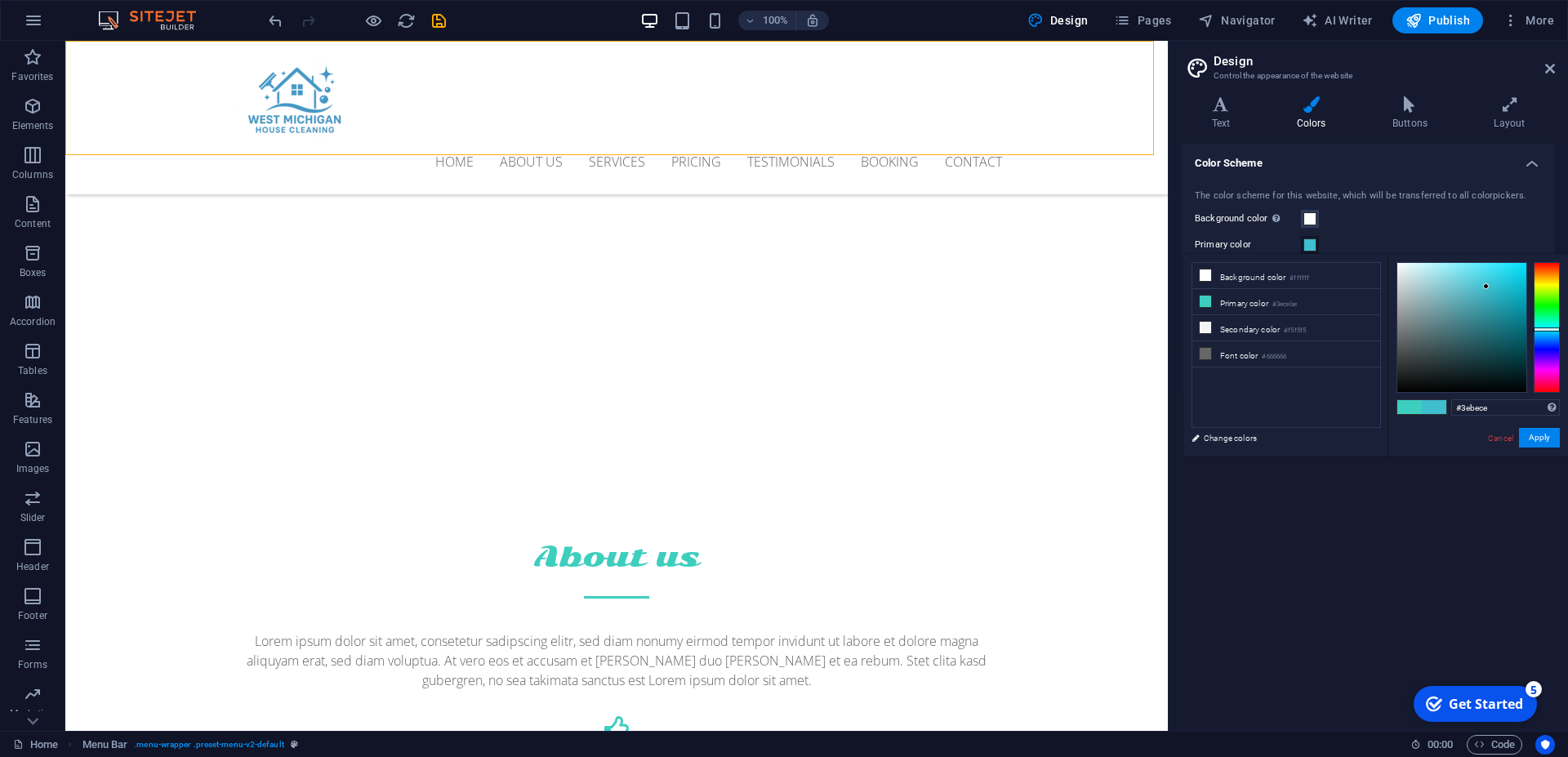
type input "#47bac8"
click at [1480, 290] on div at bounding box center [1462, 327] width 129 height 129
click at [1543, 439] on button "Apply" at bounding box center [1539, 437] width 41 height 20
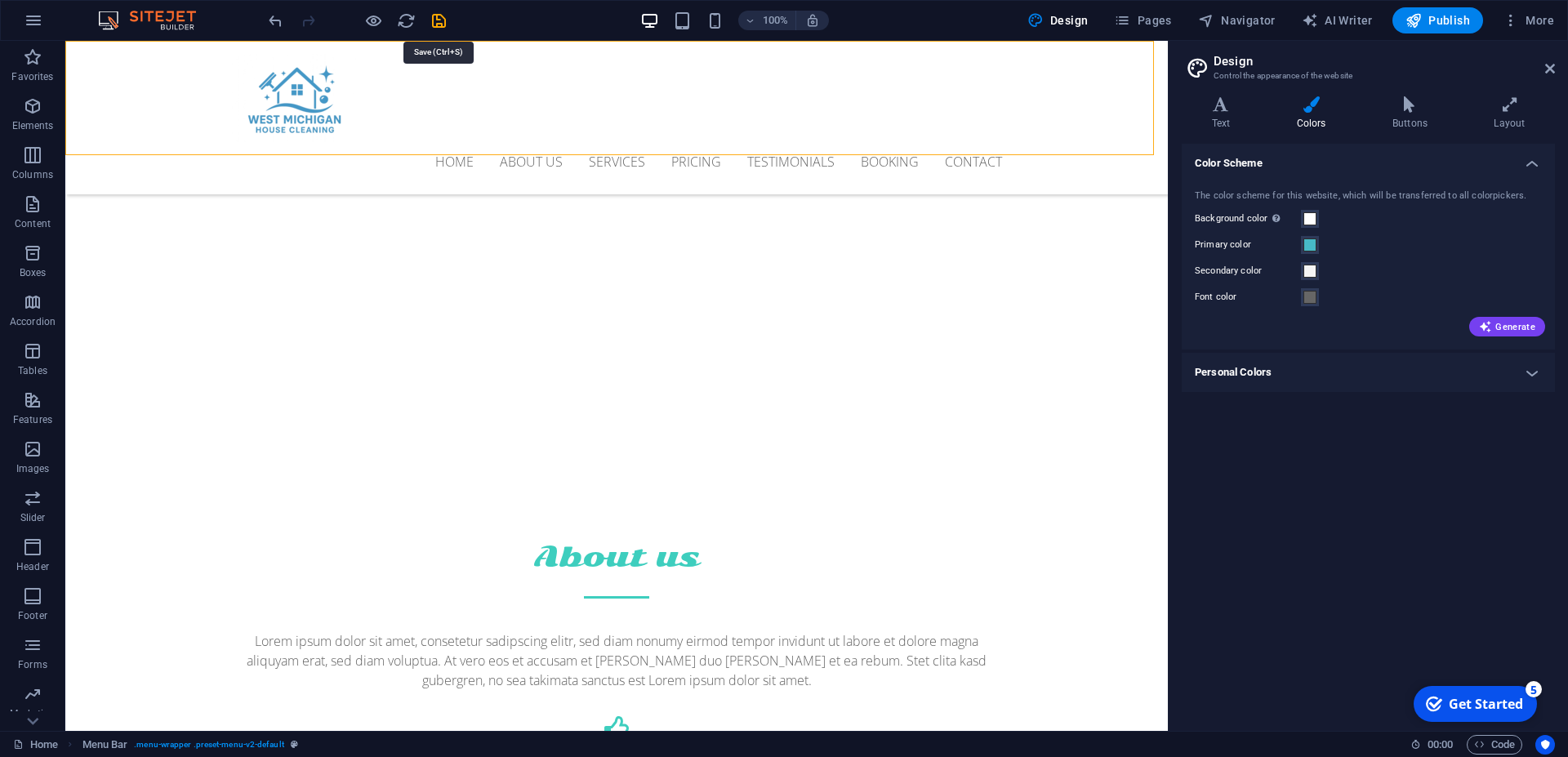
drag, startPoint x: 439, startPoint y: 23, endPoint x: 442, endPoint y: 39, distance: 16.3
click at [442, 39] on div "100% Design Pages Navigator AI Writer Publish More" at bounding box center [784, 21] width 1566 height 39
click at [432, 19] on icon "save" at bounding box center [439, 21] width 19 height 19
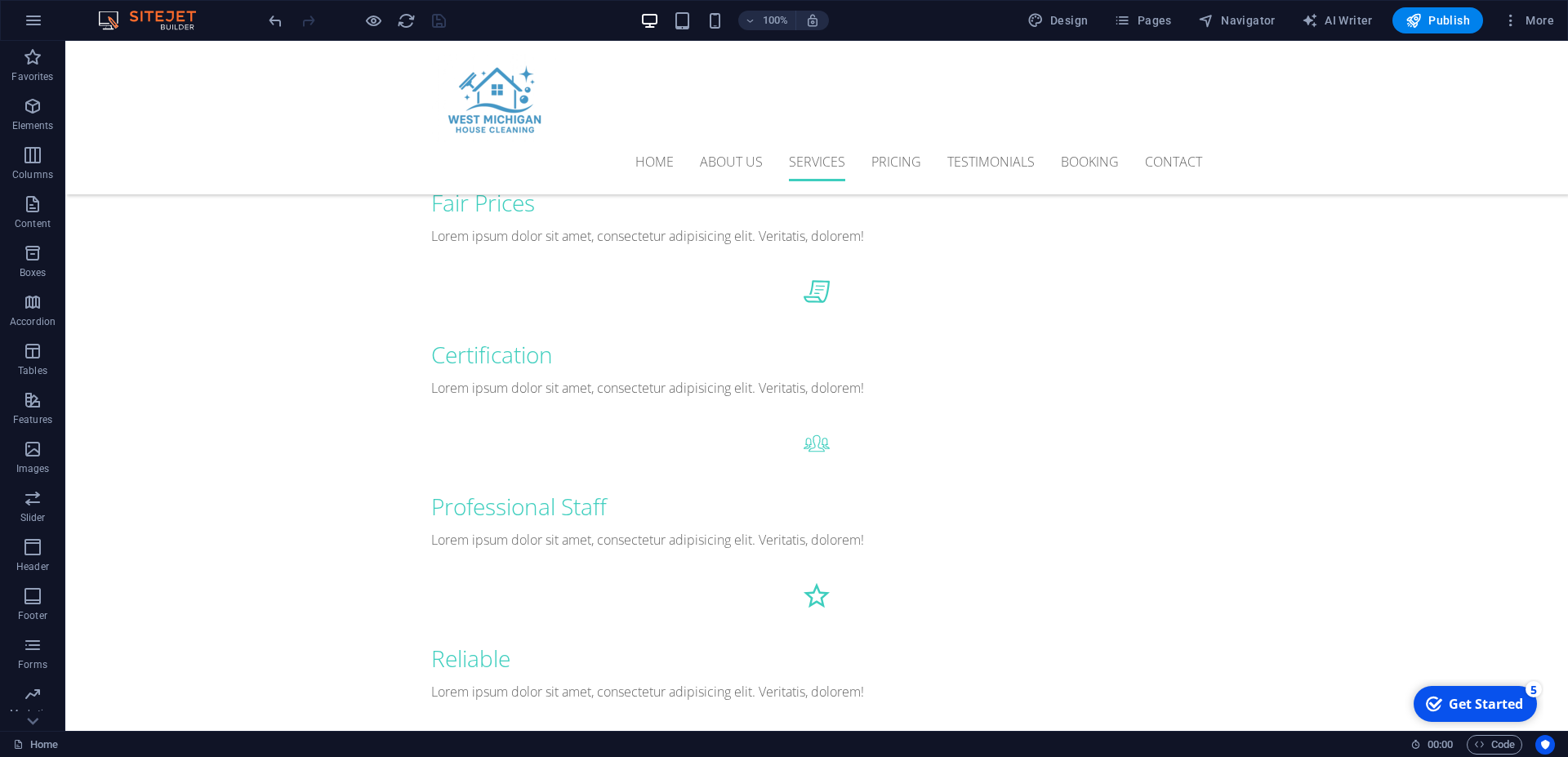
scroll to position [833, 0]
